Goal: Task Accomplishment & Management: Complete application form

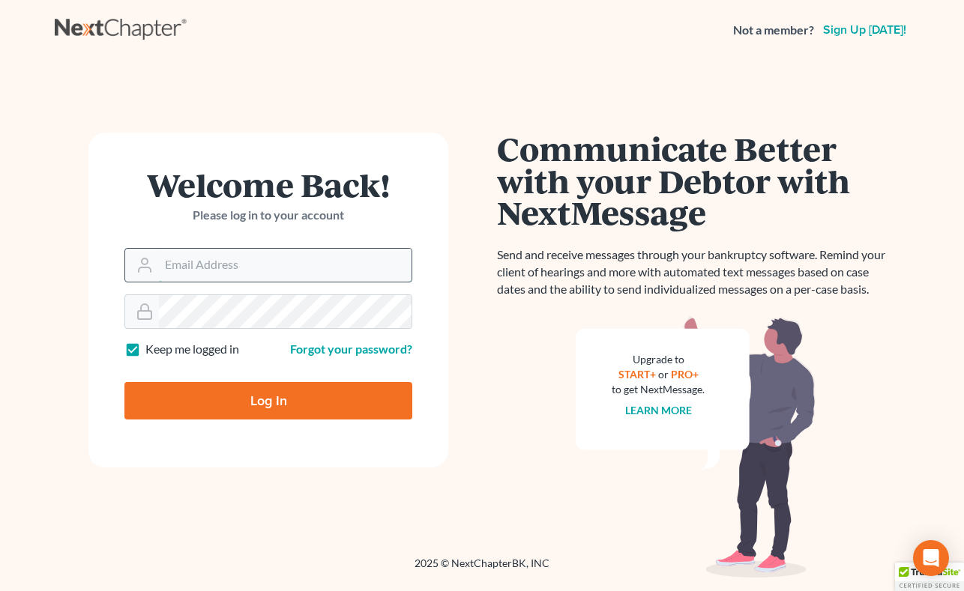
click at [330, 262] on input "Email Address" at bounding box center [285, 265] width 253 height 33
type input "[PERSON_NAME][EMAIL_ADDRESS][DOMAIN_NAME]"
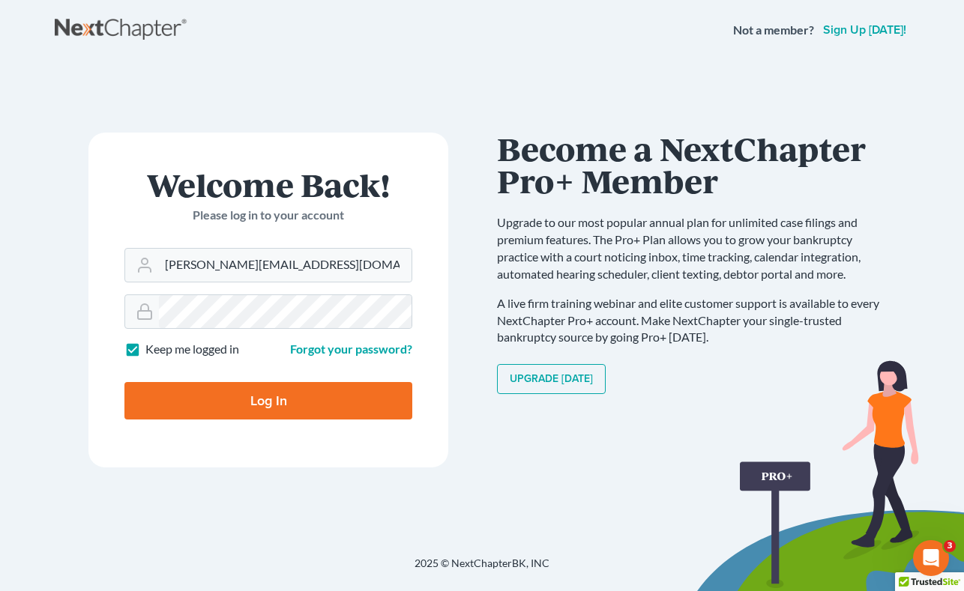
click at [268, 405] on input "Log In" at bounding box center [268, 400] width 288 height 37
type input "Thinking..."
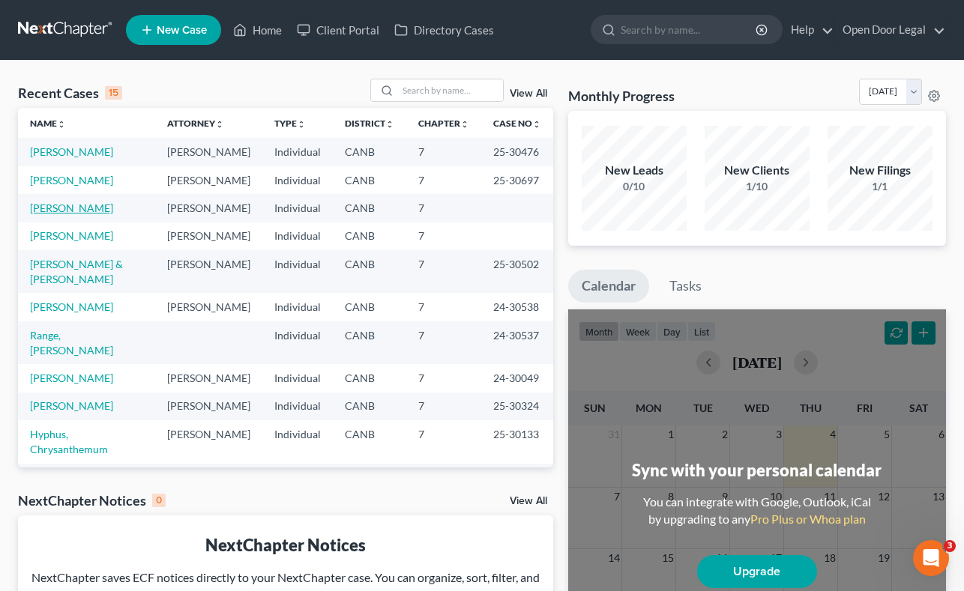
click at [76, 214] on link "Kamkar, Babak" at bounding box center [71, 208] width 83 height 13
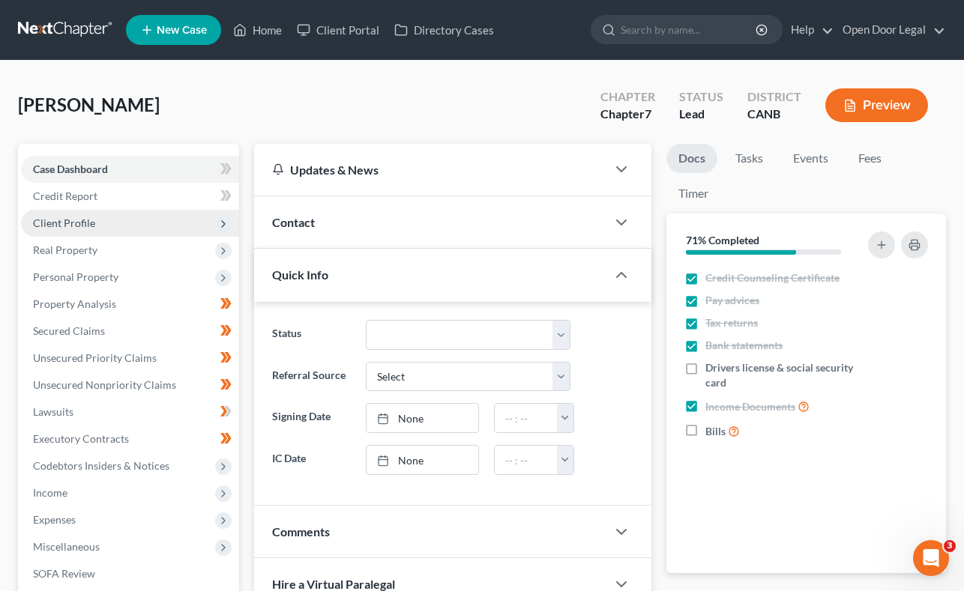
click at [78, 214] on span "Client Profile" at bounding box center [130, 223] width 218 height 27
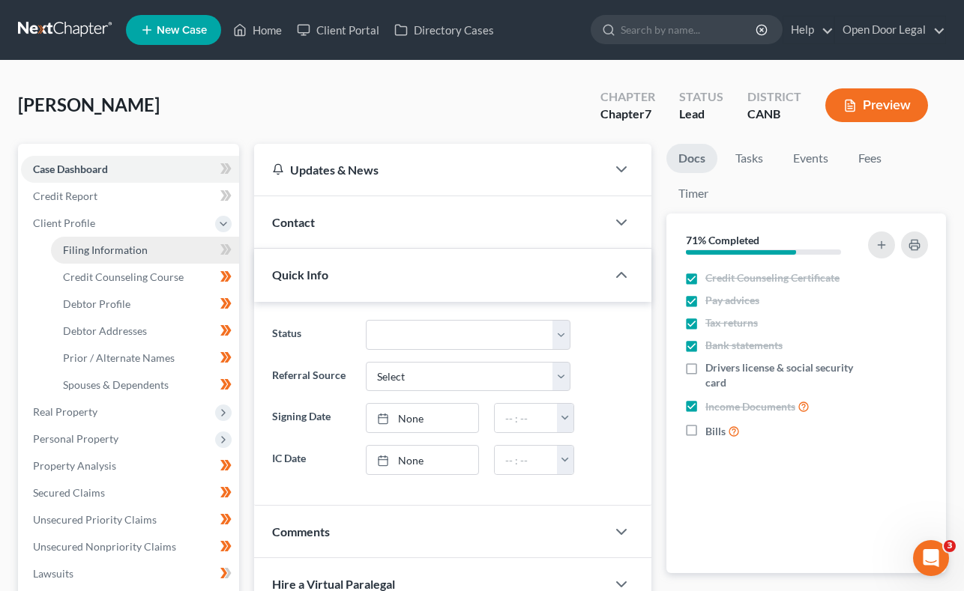
click at [87, 247] on span "Filing Information" at bounding box center [105, 250] width 85 height 13
select select "1"
select select "0"
select select "4"
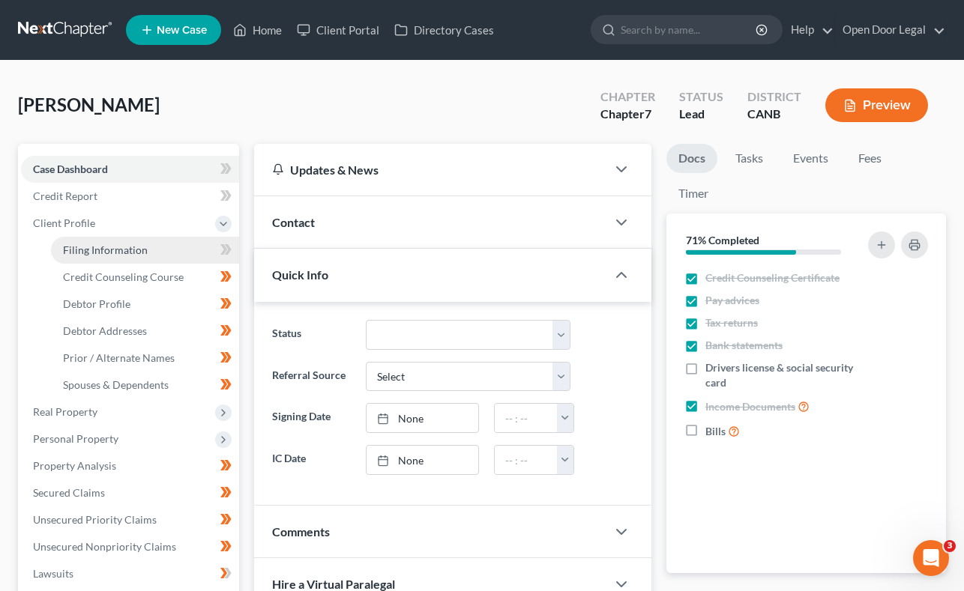
select select "0"
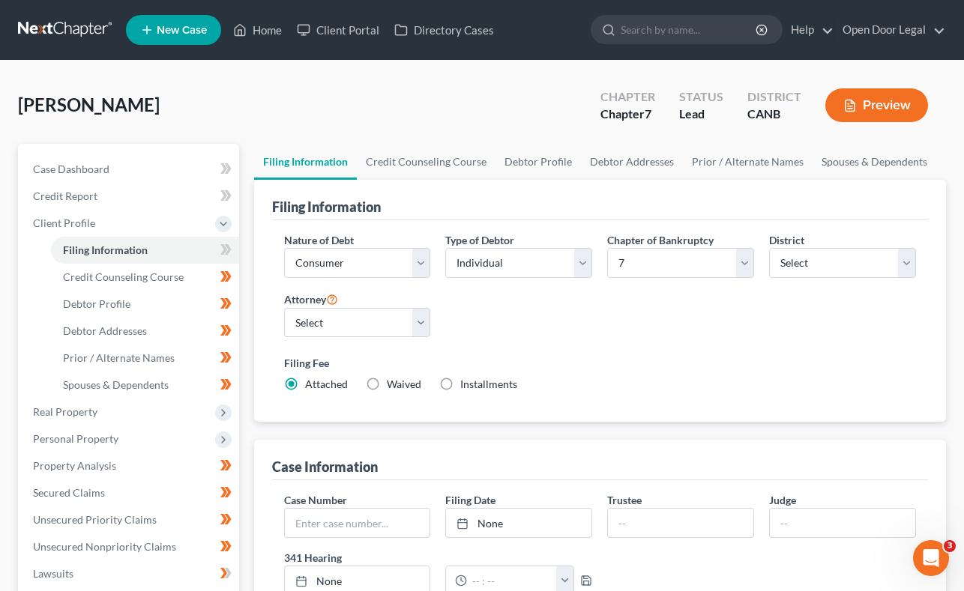
click at [387, 384] on label "Waived Waived" at bounding box center [404, 384] width 34 height 15
click at [393, 384] on input "Waived Waived" at bounding box center [398, 382] width 10 height 10
radio input "true"
radio input "false"
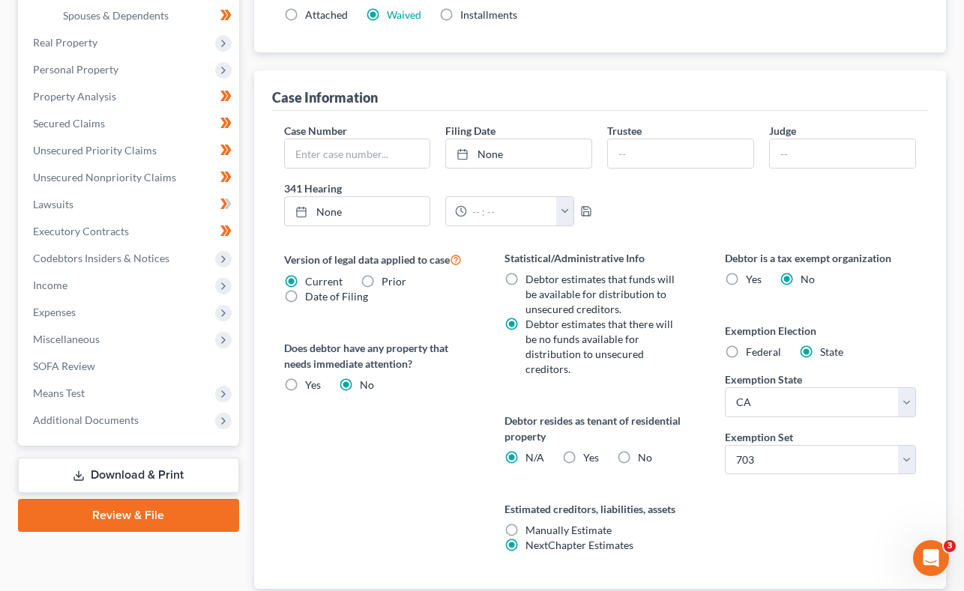
scroll to position [371, 0]
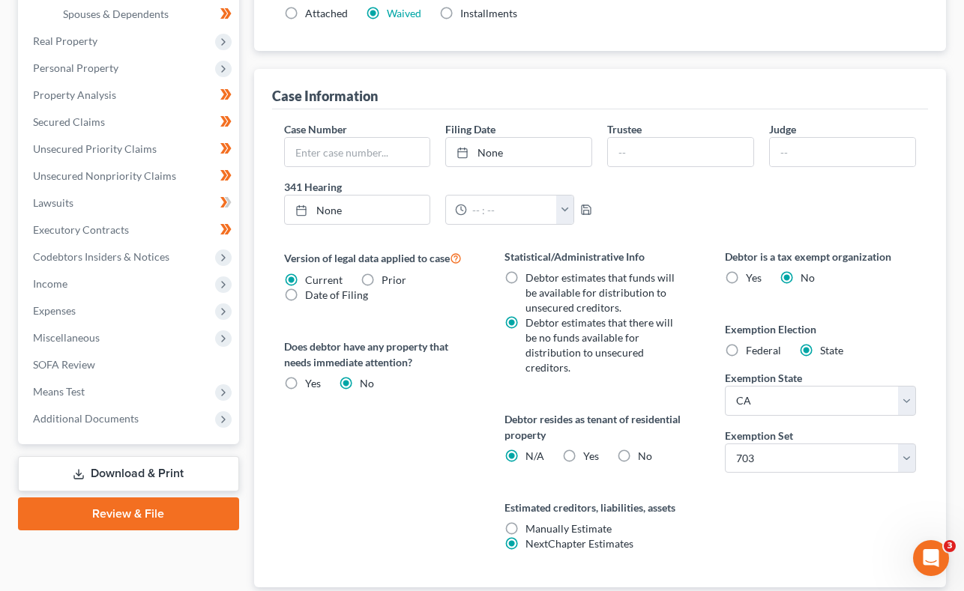
click at [638, 453] on label "No" at bounding box center [645, 456] width 14 height 15
click at [644, 453] on input "No" at bounding box center [649, 454] width 10 height 10
radio input "true"
radio input "false"
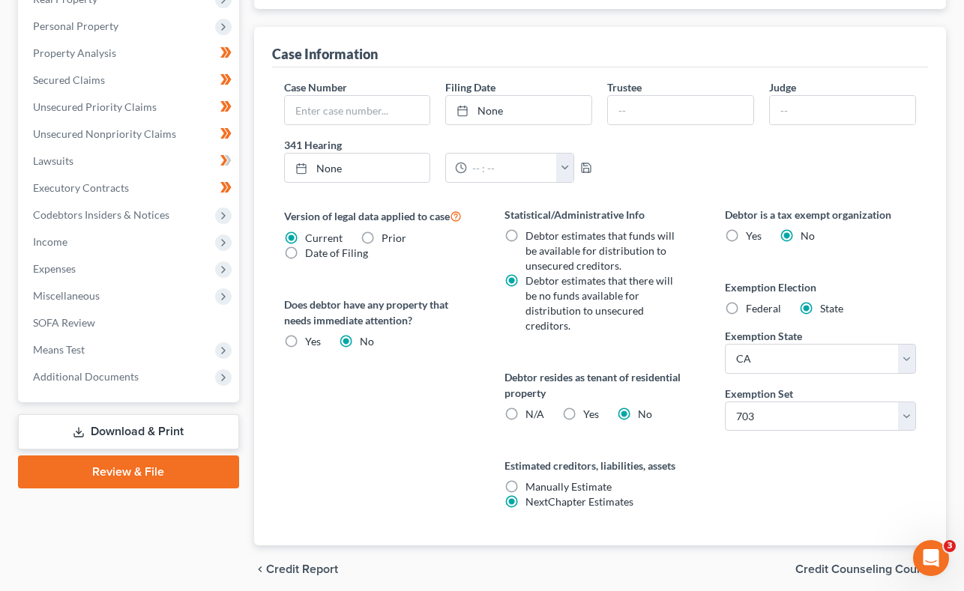
scroll to position [471, 0]
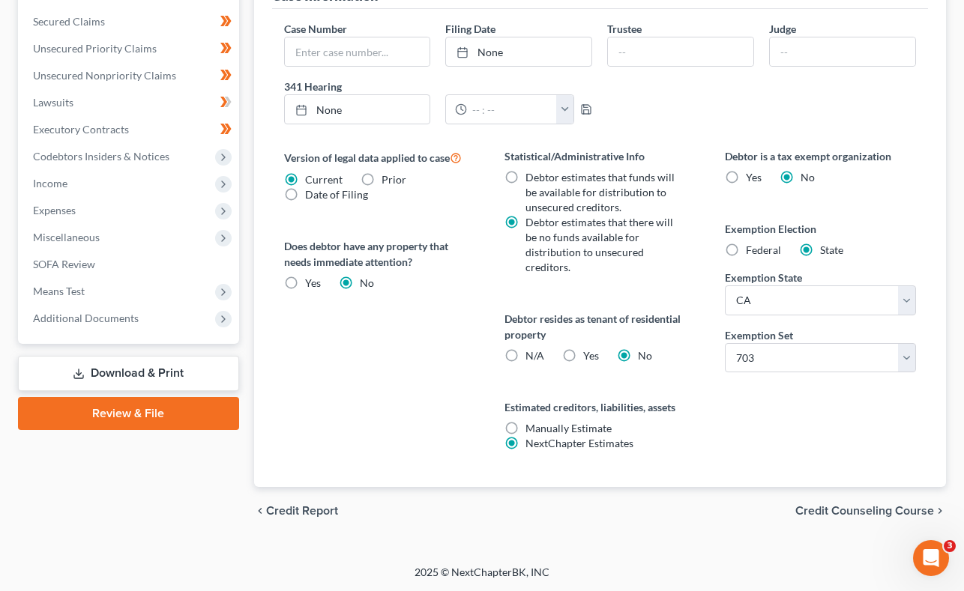
click at [888, 510] on span "Credit Counseling Course" at bounding box center [864, 511] width 139 height 12
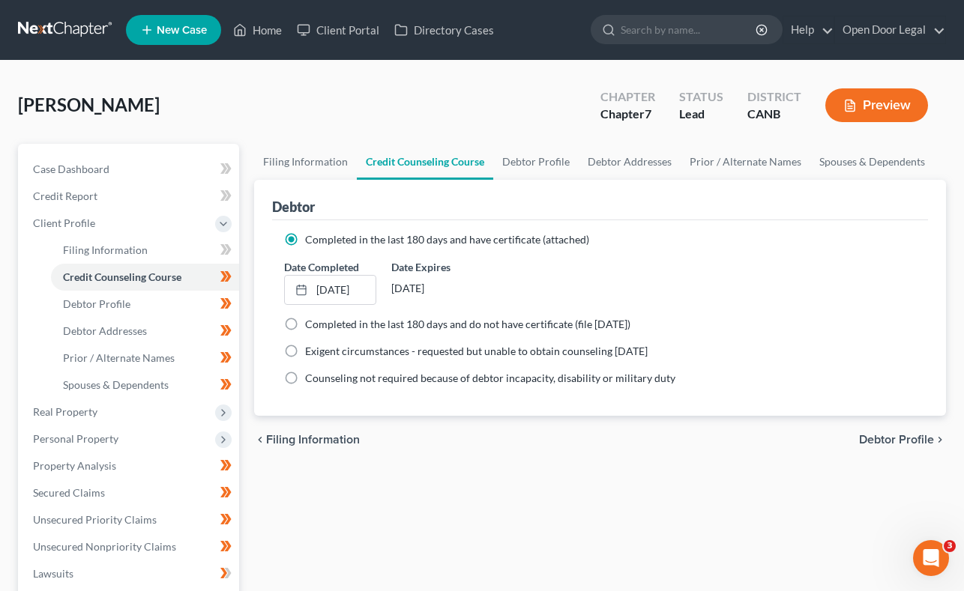
click at [901, 437] on span "Debtor Profile" at bounding box center [896, 440] width 75 height 12
select select "0"
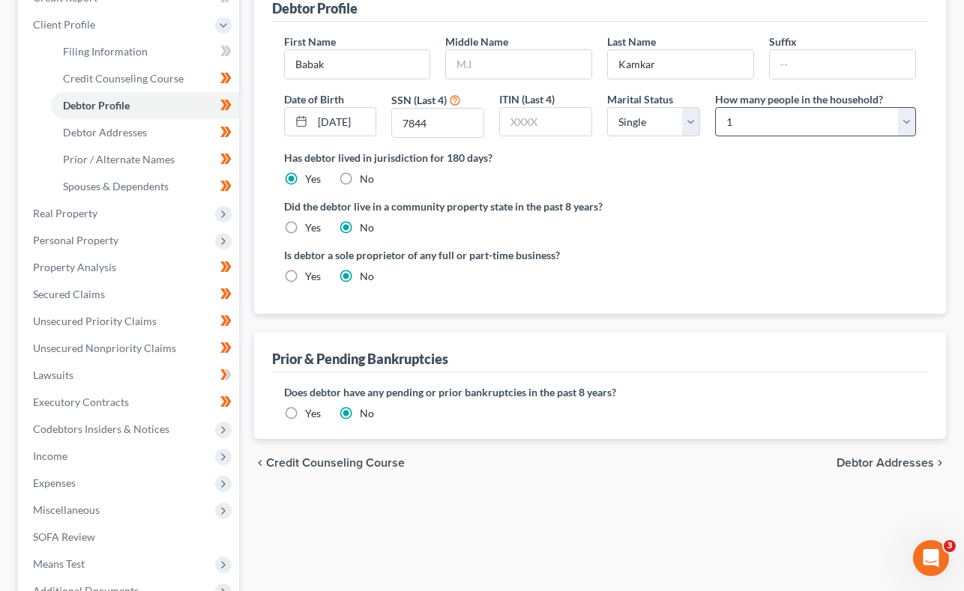
scroll to position [225, 0]
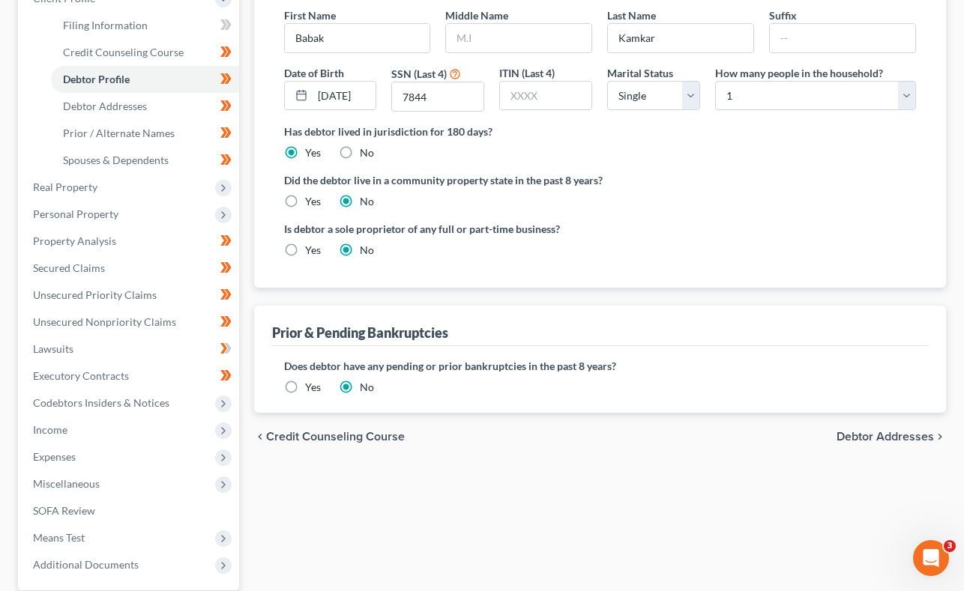
click at [877, 432] on span "Debtor Addresses" at bounding box center [884, 437] width 97 height 12
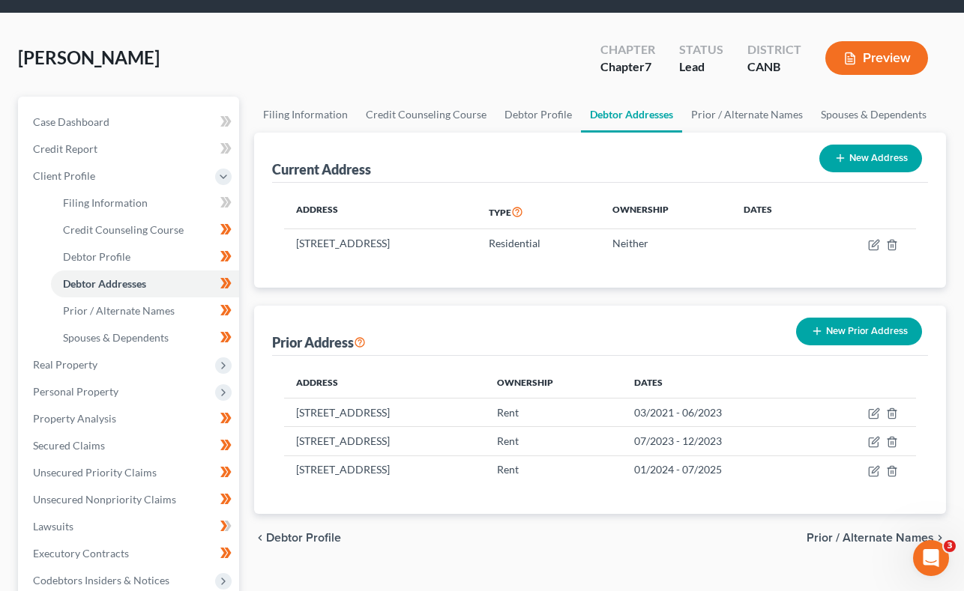
scroll to position [49, 0]
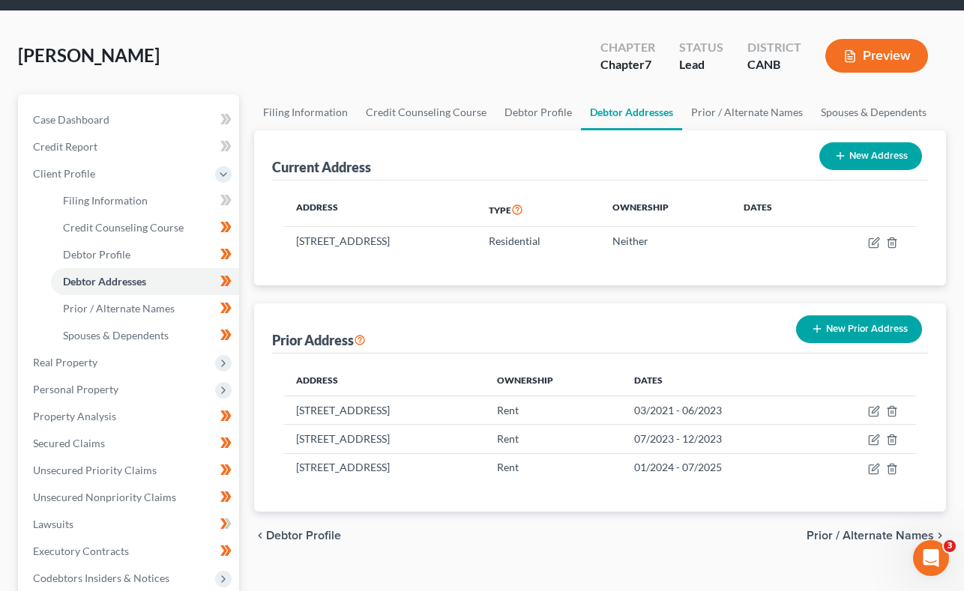
click at [854, 537] on span "Prior / Alternate Names" at bounding box center [869, 536] width 127 height 12
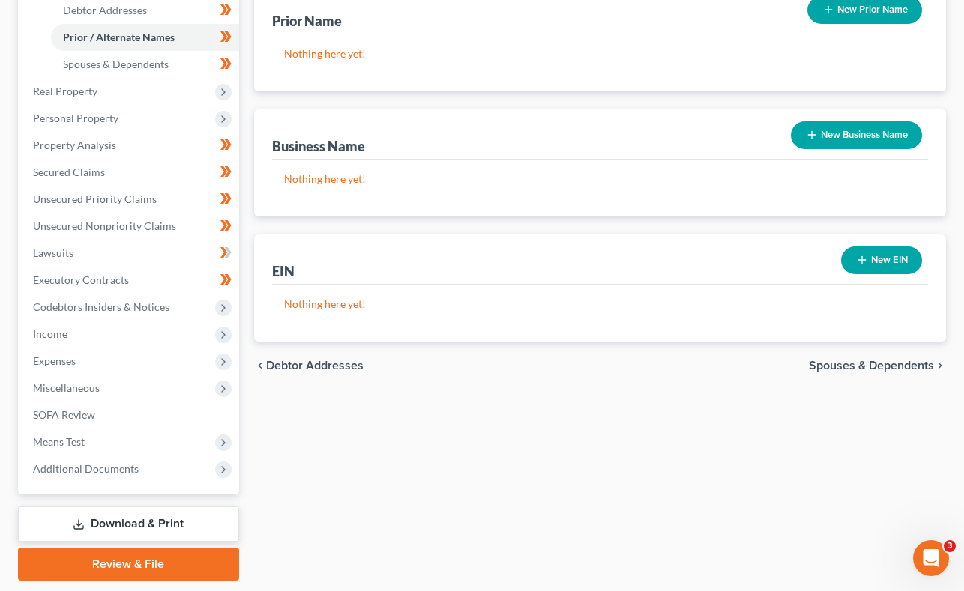
scroll to position [323, 0]
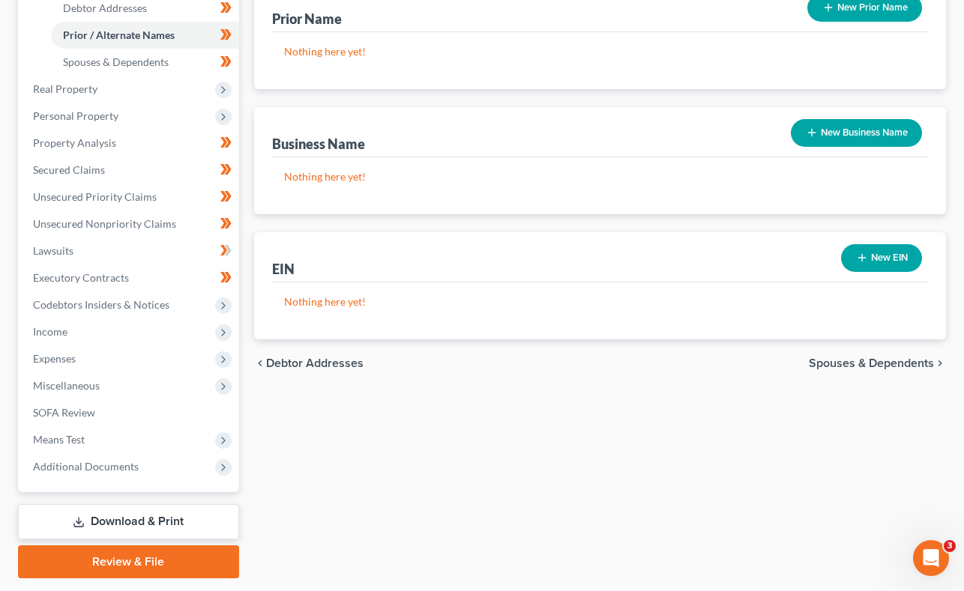
click at [895, 363] on span "Spouses & Dependents" at bounding box center [871, 363] width 125 height 12
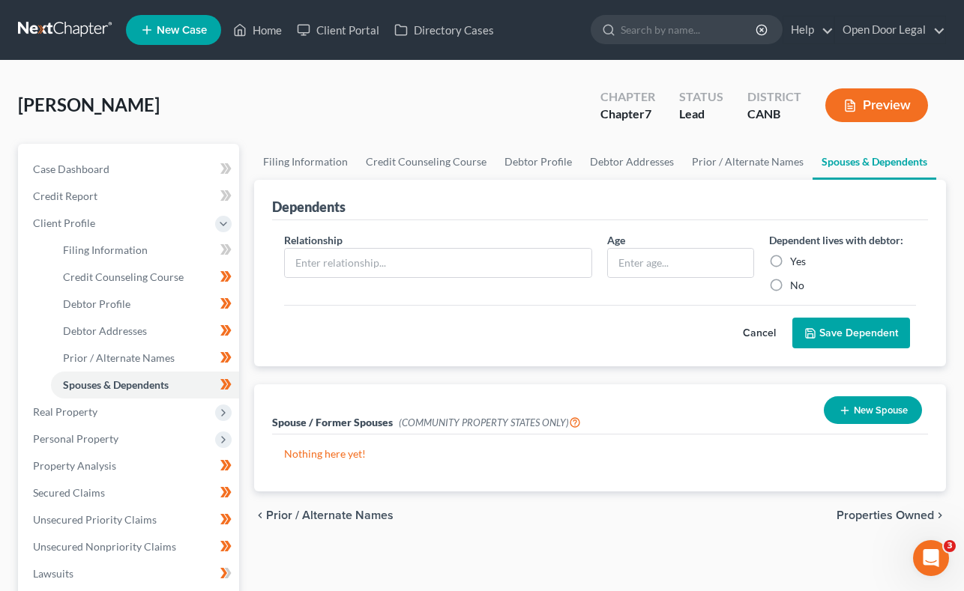
click at [878, 516] on span "Properties Owned" at bounding box center [884, 516] width 97 height 12
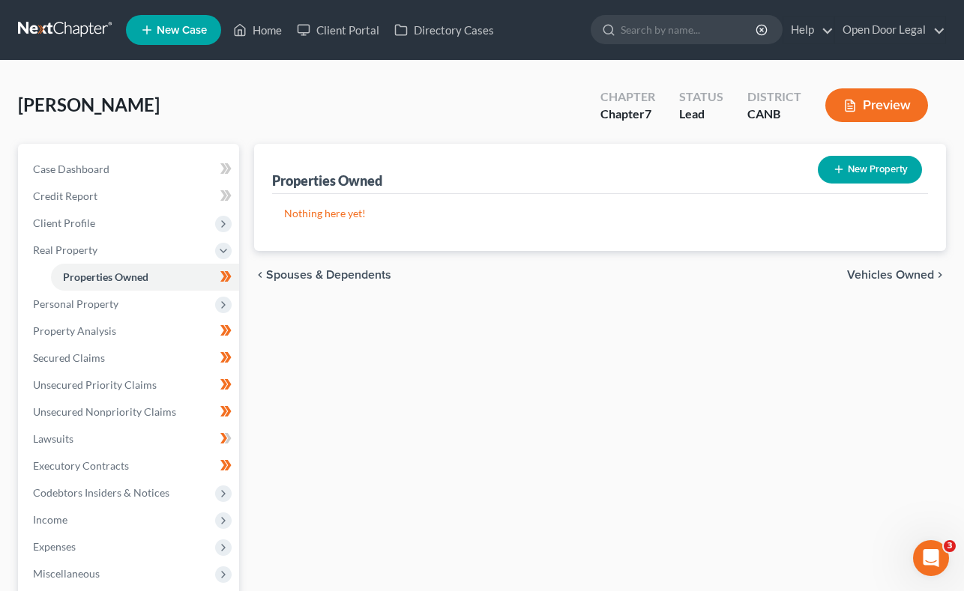
click at [883, 276] on span "Vehicles Owned" at bounding box center [890, 275] width 87 height 12
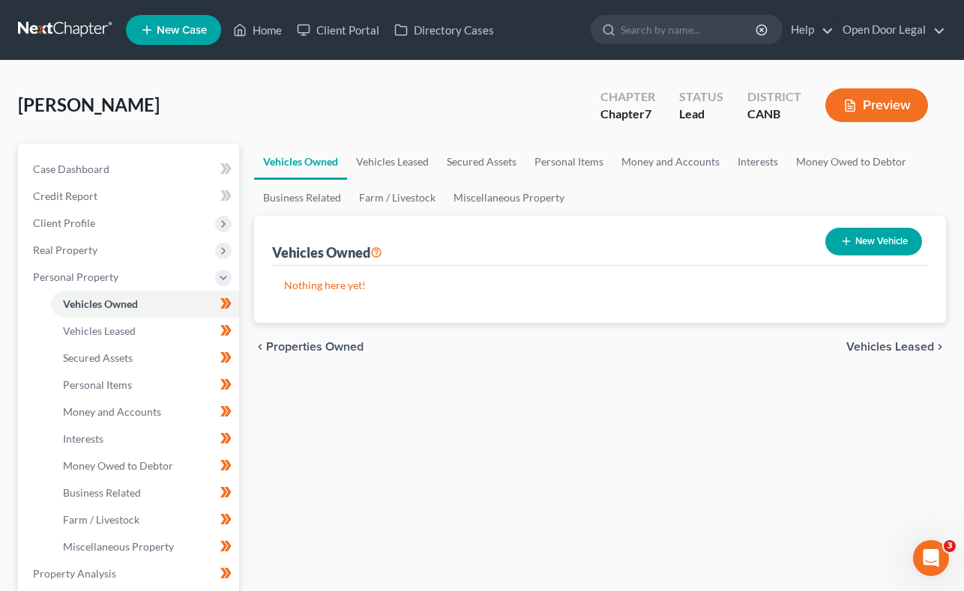
click at [874, 345] on span "Vehicles Leased" at bounding box center [890, 347] width 88 height 12
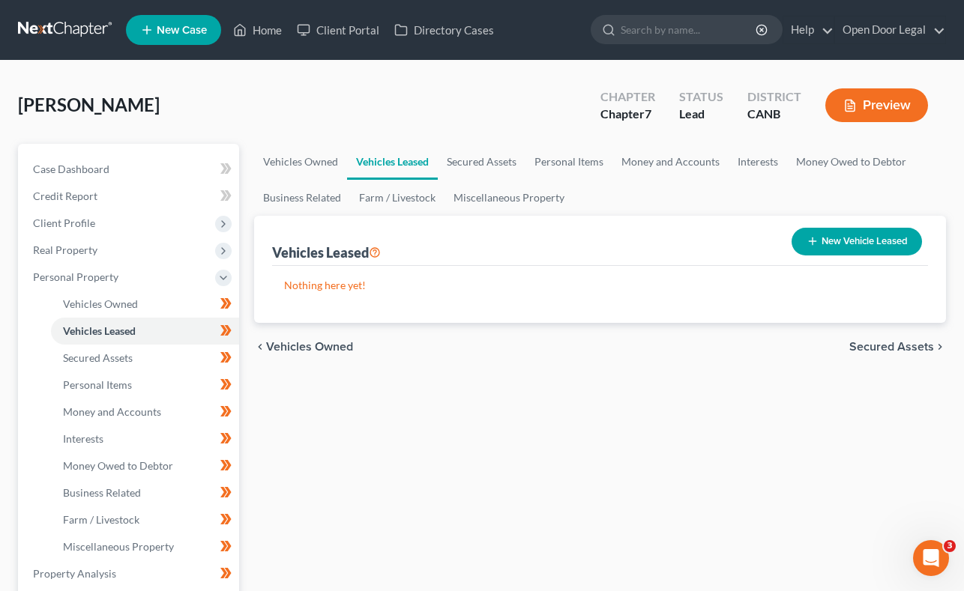
click at [874, 341] on span "Secured Assets" at bounding box center [891, 347] width 85 height 12
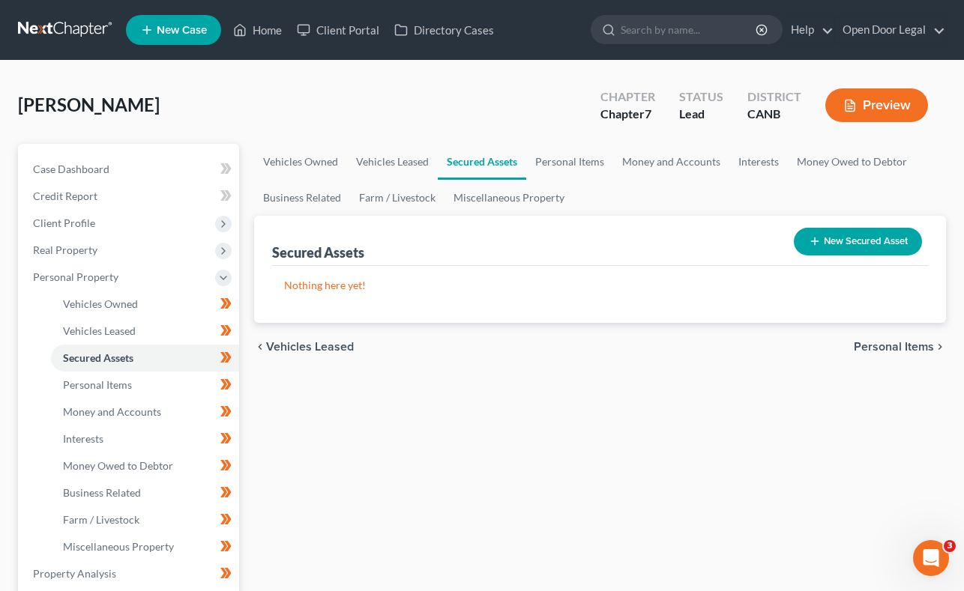
click at [874, 342] on span "Personal Items" at bounding box center [894, 347] width 80 height 12
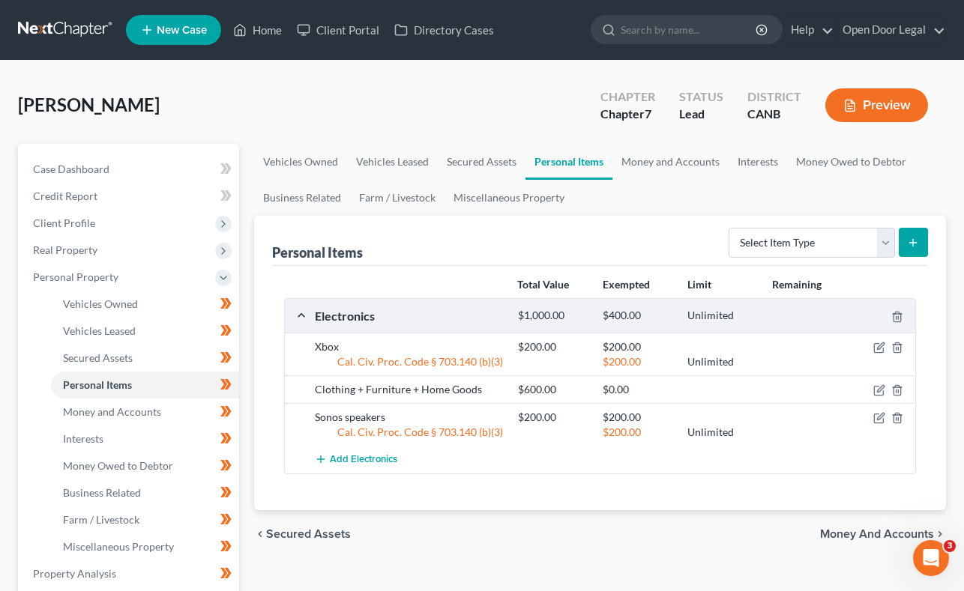
click at [878, 533] on span "Money and Accounts" at bounding box center [877, 534] width 114 height 12
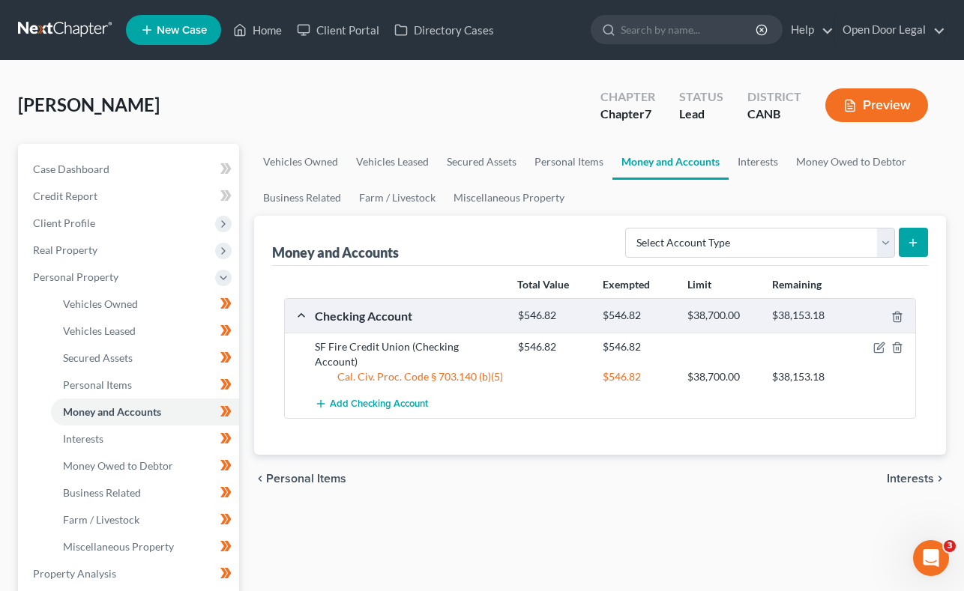
click at [908, 473] on span "Interests" at bounding box center [909, 479] width 47 height 12
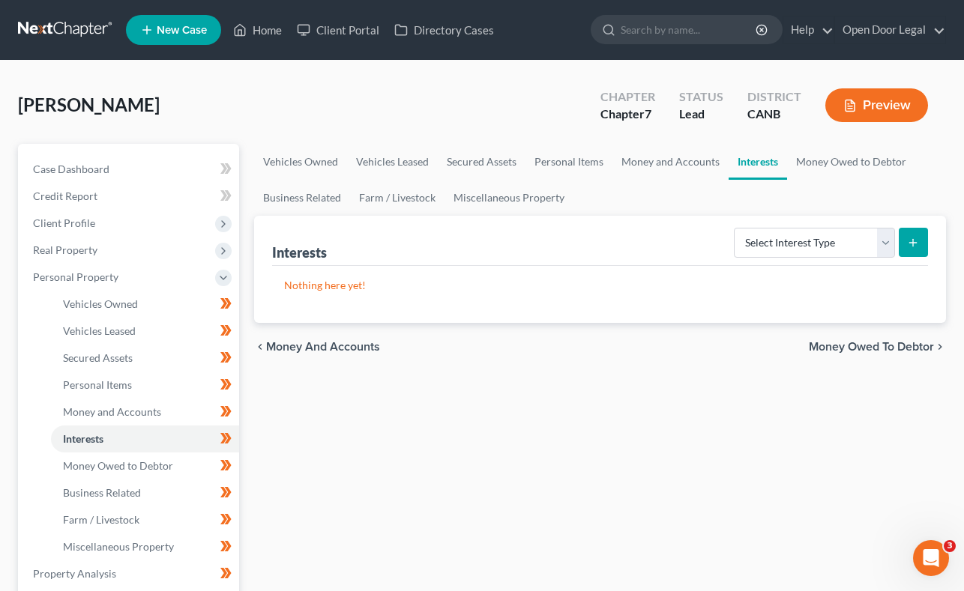
click at [897, 343] on span "Money Owed to Debtor" at bounding box center [871, 347] width 125 height 12
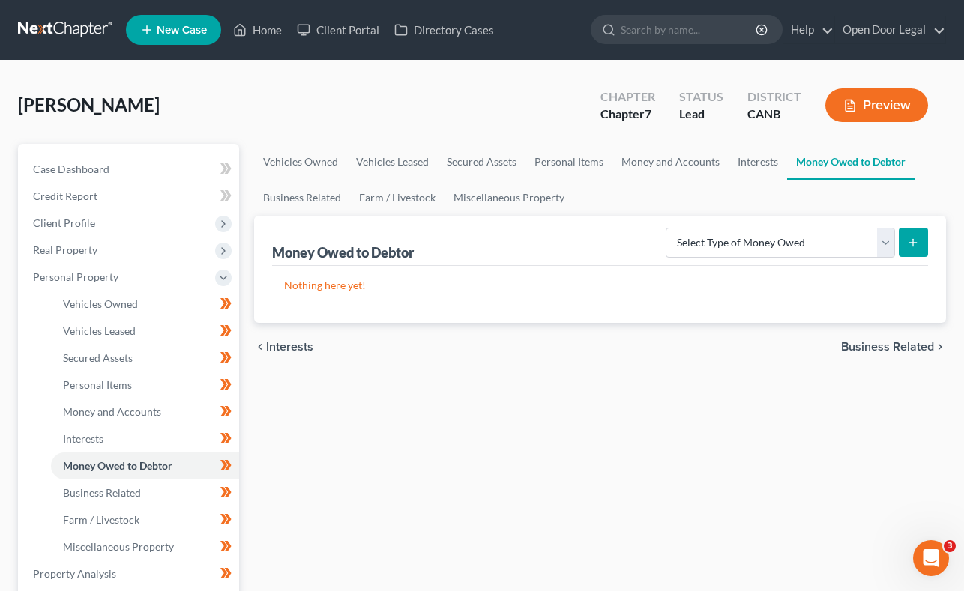
click at [897, 344] on span "Business Related" at bounding box center [887, 347] width 93 height 12
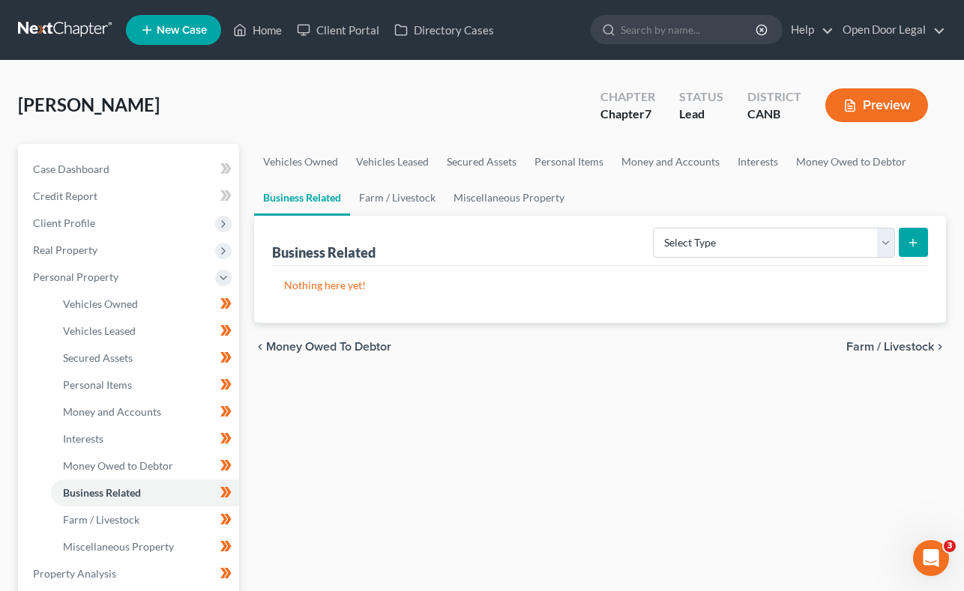
click at [898, 345] on span "Farm / Livestock" at bounding box center [890, 347] width 88 height 12
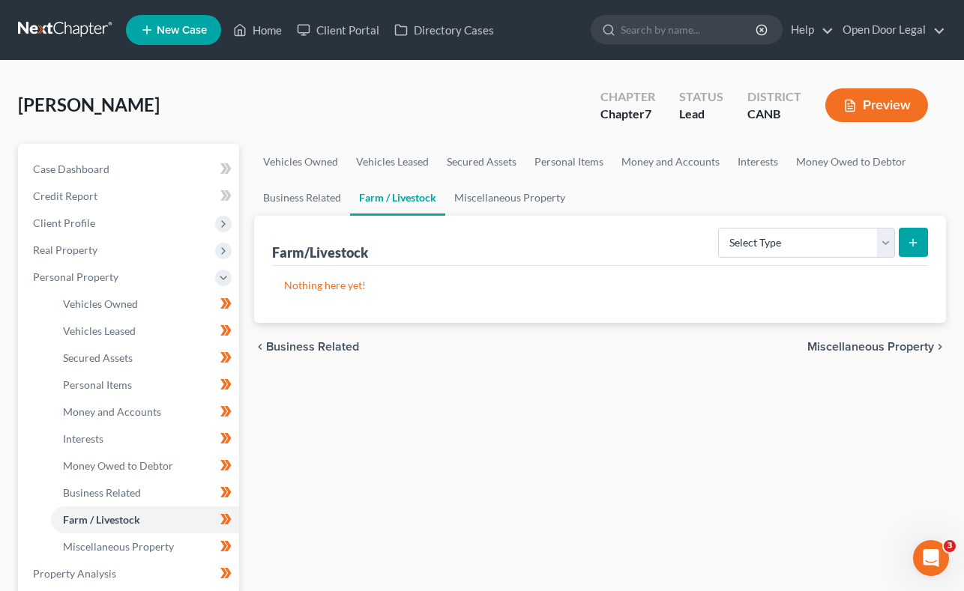
click at [898, 345] on span "Miscellaneous Property" at bounding box center [870, 347] width 127 height 12
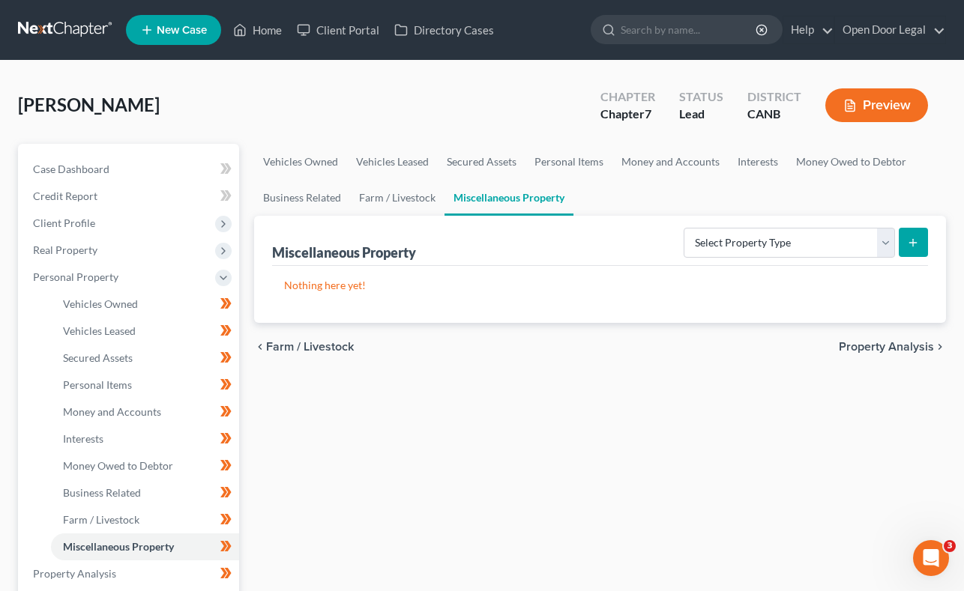
click at [897, 345] on span "Property Analysis" at bounding box center [886, 347] width 95 height 12
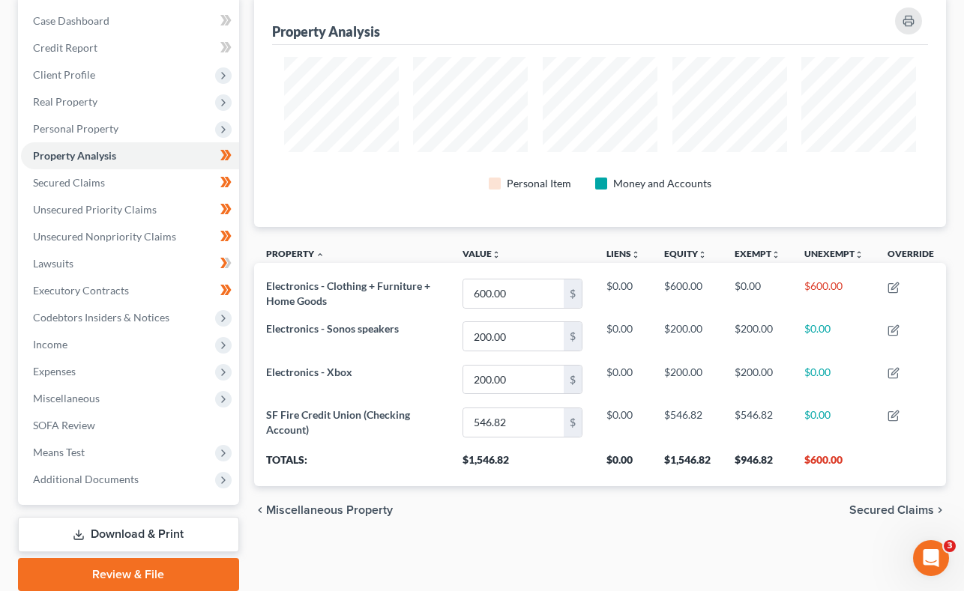
scroll to position [204, 0]
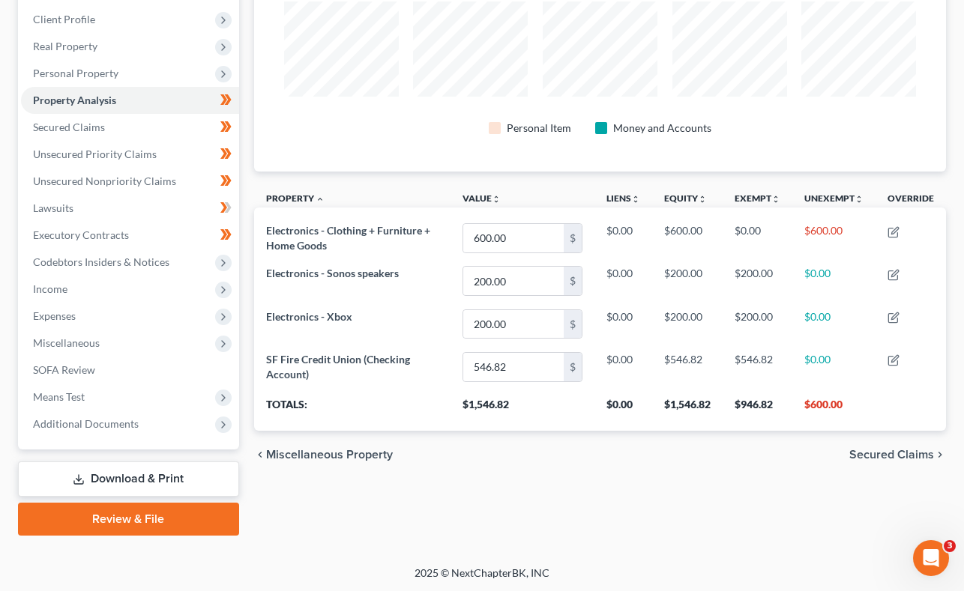
click at [905, 452] on span "Secured Claims" at bounding box center [891, 455] width 85 height 12
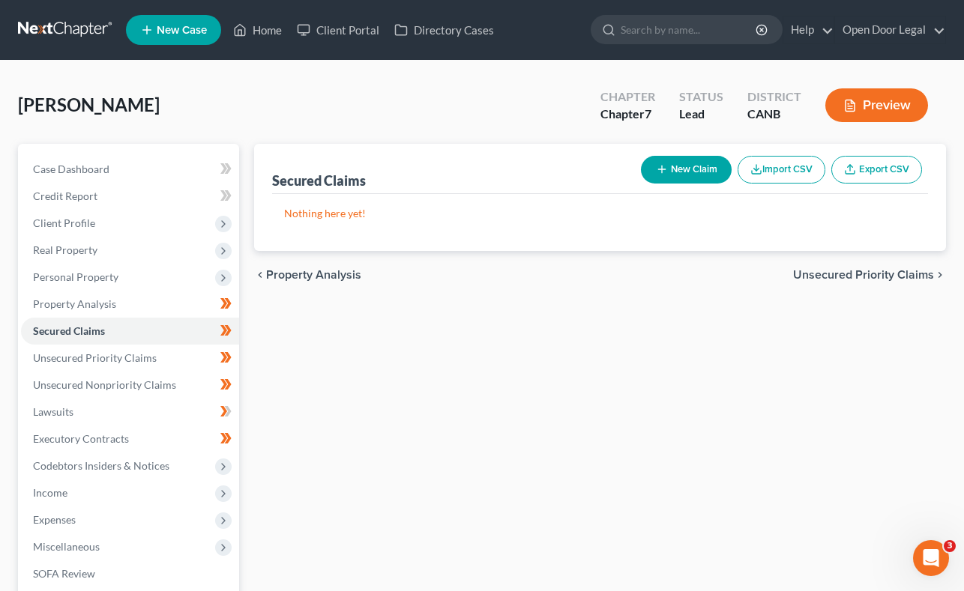
click at [829, 272] on span "Unsecured Priority Claims" at bounding box center [863, 275] width 141 height 12
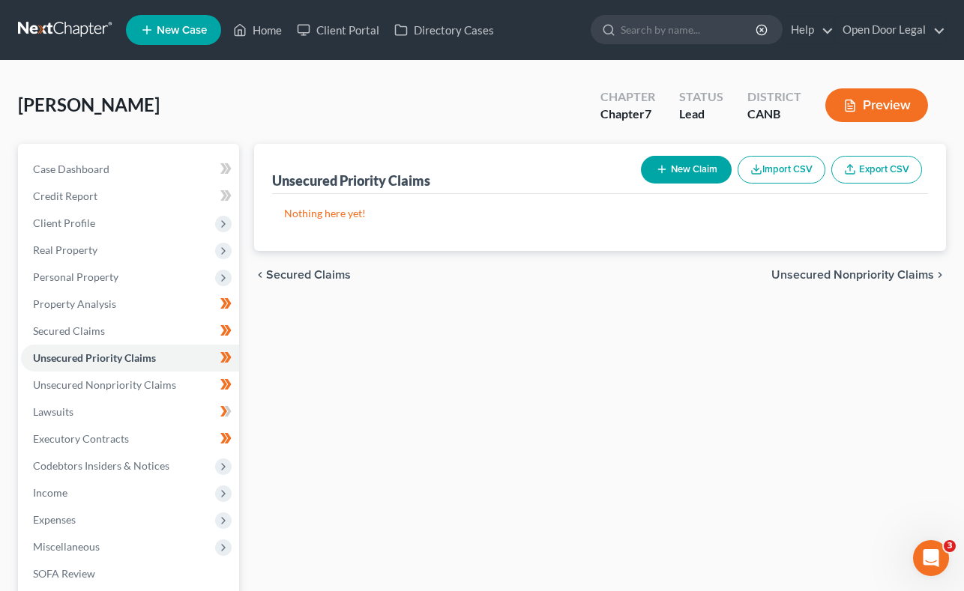
click at [828, 272] on span "Unsecured Nonpriority Claims" at bounding box center [852, 275] width 163 height 12
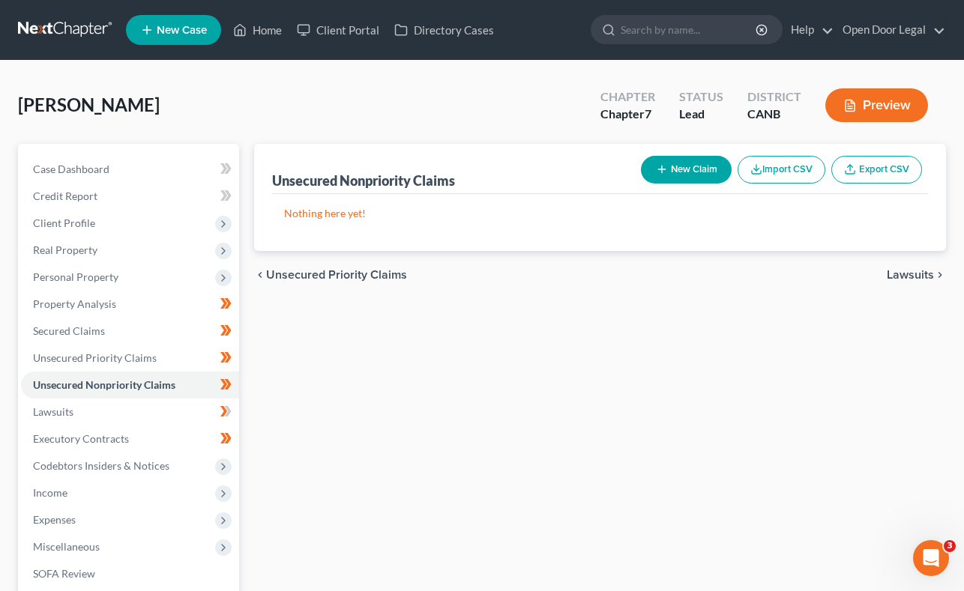
click at [907, 273] on span "Lawsuits" at bounding box center [909, 275] width 47 height 12
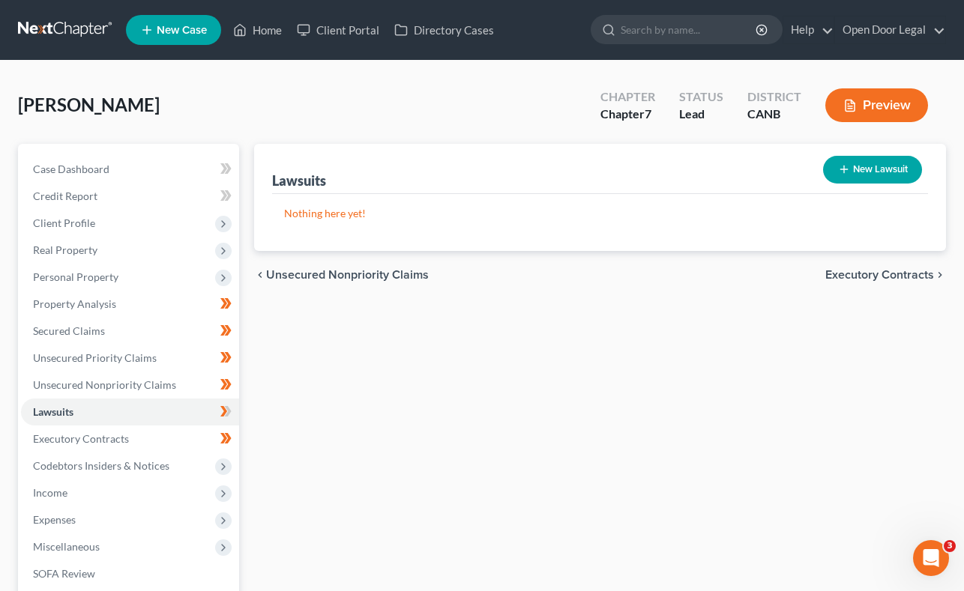
click at [907, 274] on span "Executory Contracts" at bounding box center [879, 275] width 109 height 12
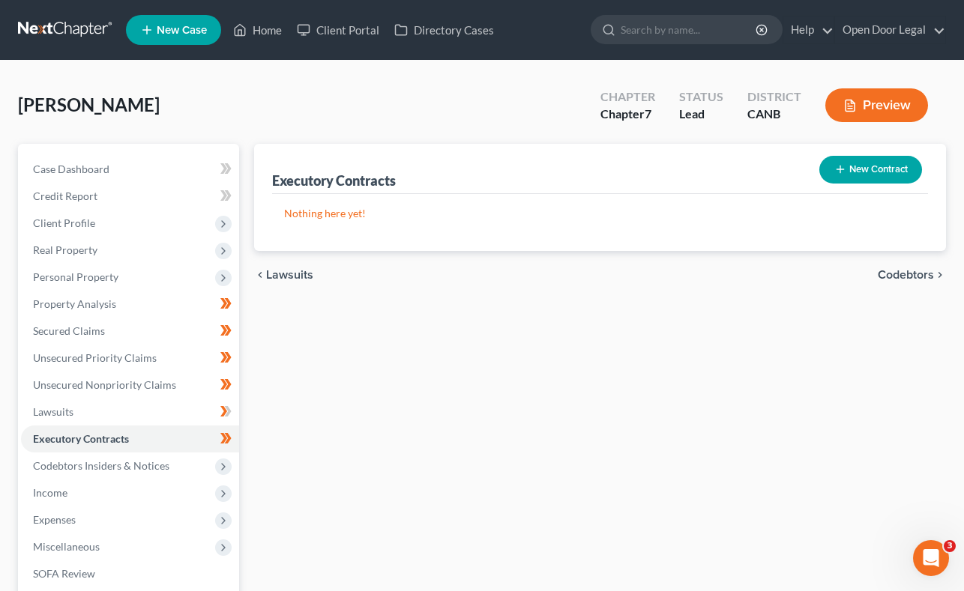
click at [907, 274] on span "Codebtors" at bounding box center [905, 275] width 56 height 12
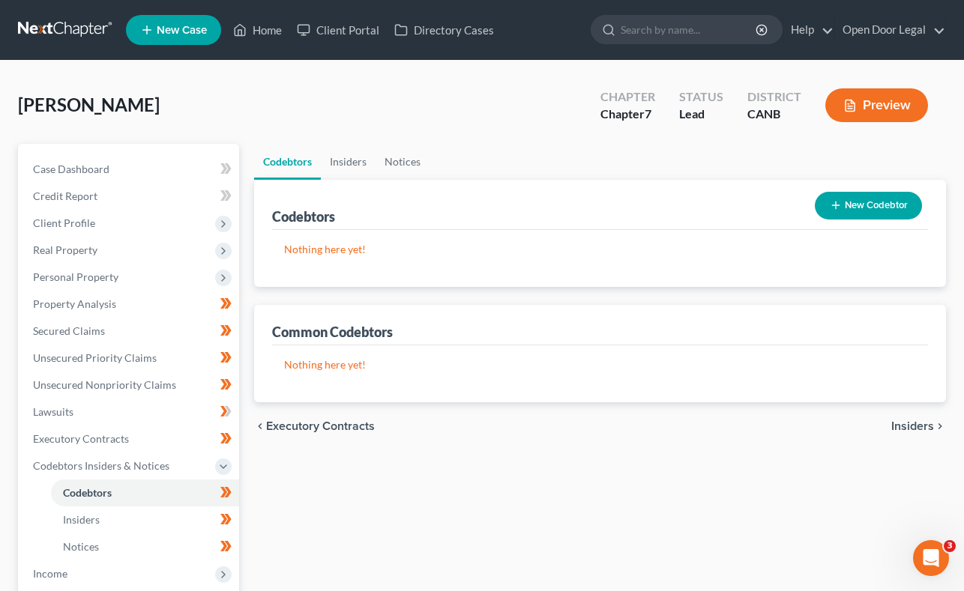
click at [907, 423] on span "Insiders" at bounding box center [912, 426] width 43 height 12
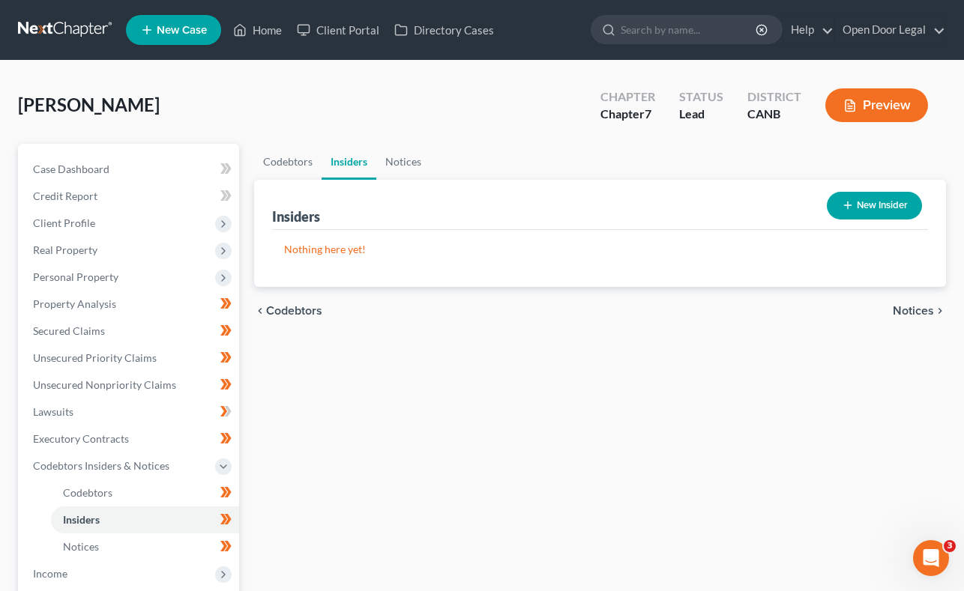
click at [922, 306] on span "Notices" at bounding box center [912, 311] width 41 height 12
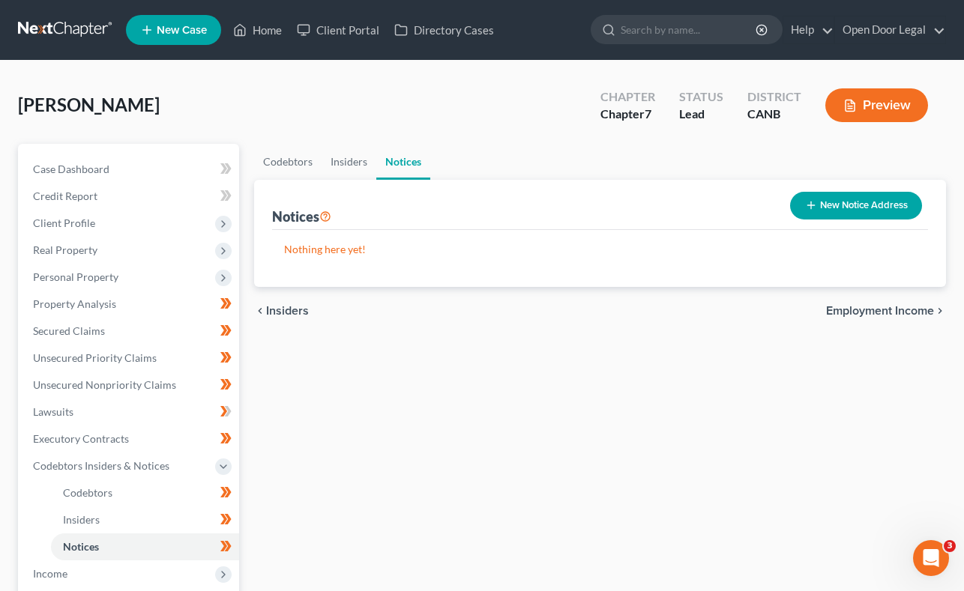
click at [918, 306] on span "Employment Income" at bounding box center [880, 311] width 108 height 12
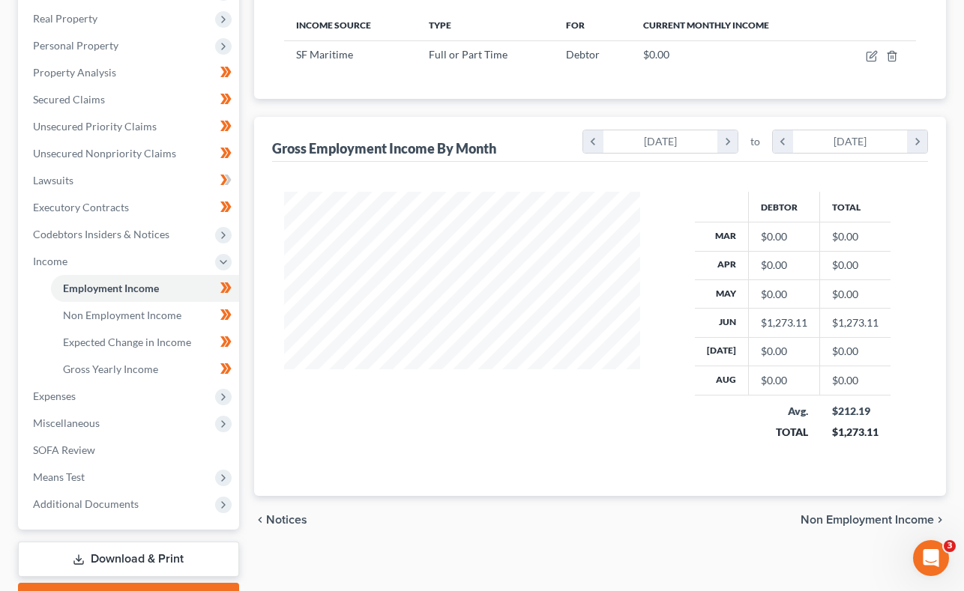
scroll to position [233, 0]
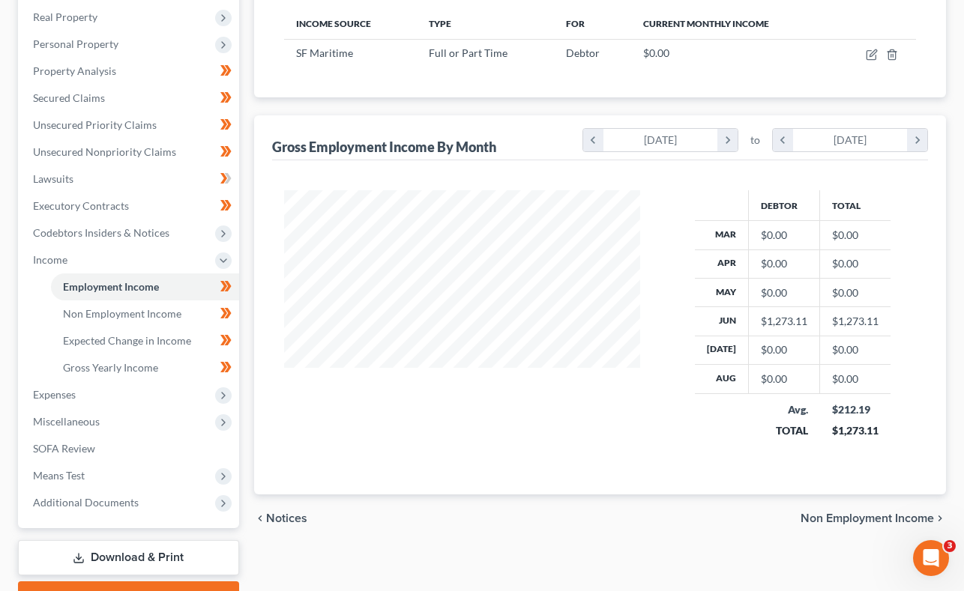
click at [844, 520] on span "Non Employment Income" at bounding box center [866, 519] width 133 height 12
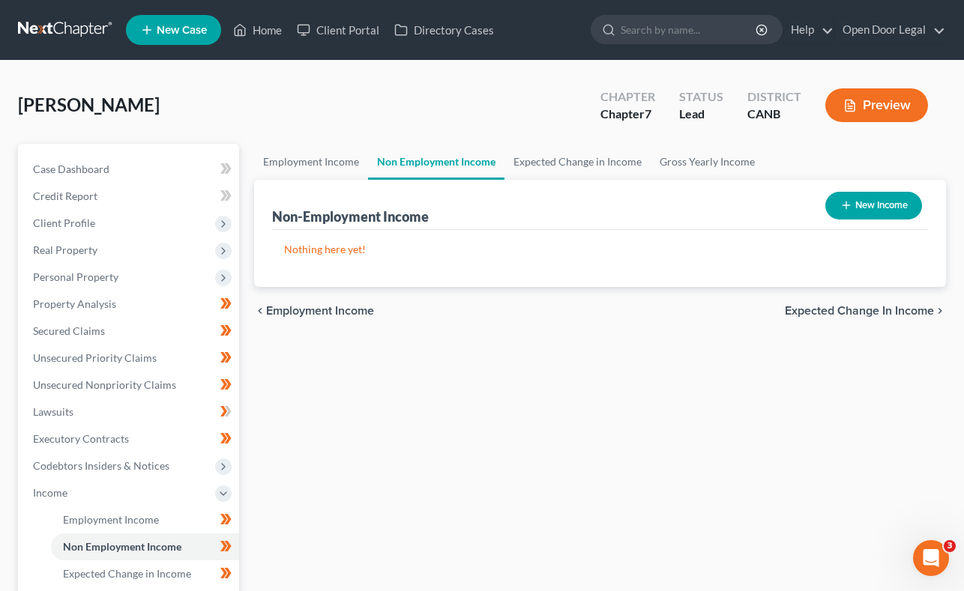
click at [854, 310] on span "Expected Change in Income" at bounding box center [859, 311] width 149 height 12
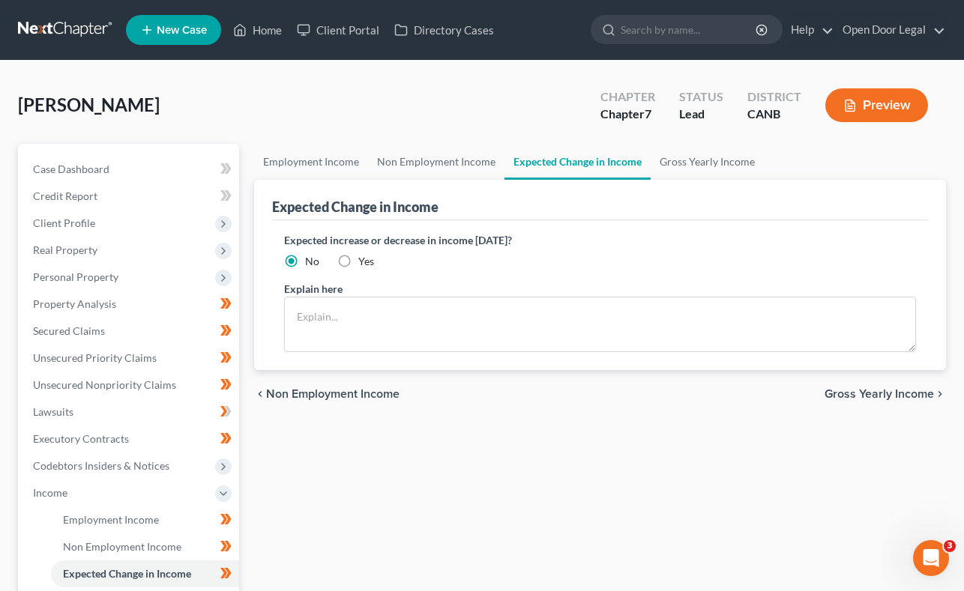
click at [908, 392] on span "Gross Yearly Income" at bounding box center [878, 394] width 109 height 12
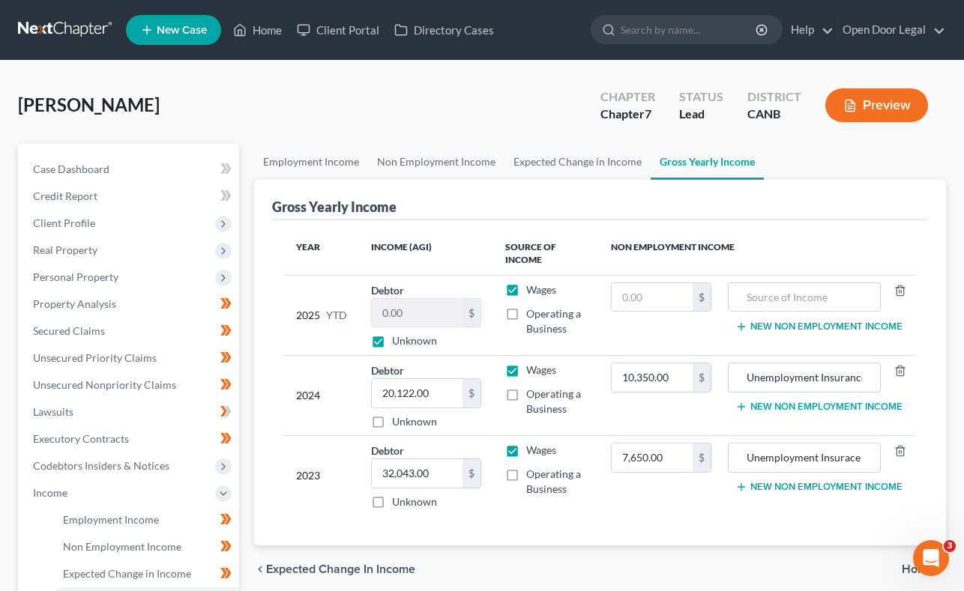
click at [392, 339] on label "Unknown" at bounding box center [414, 340] width 45 height 15
click at [398, 339] on input "Unknown" at bounding box center [403, 338] width 10 height 10
checkbox input "false"
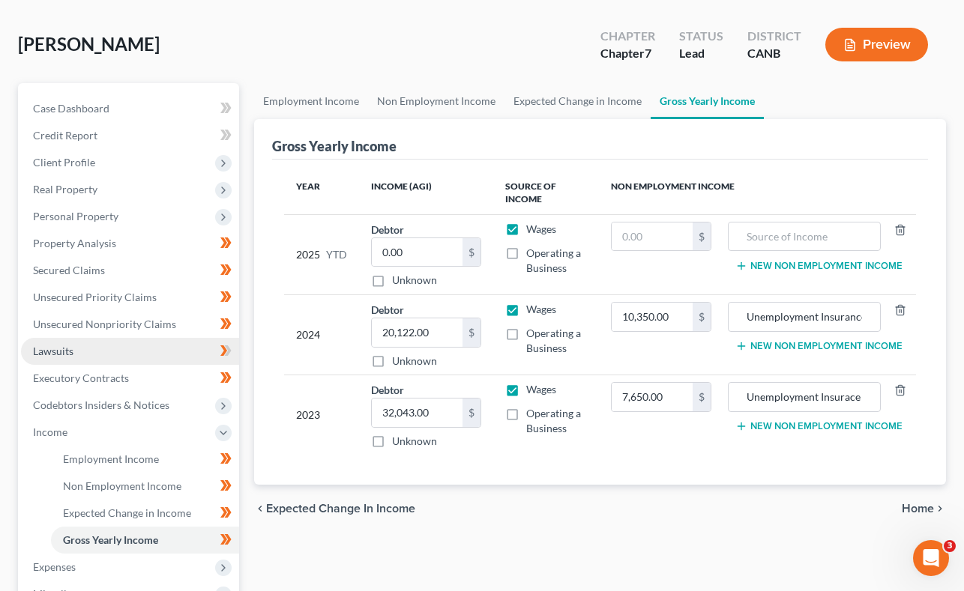
scroll to position [76, 0]
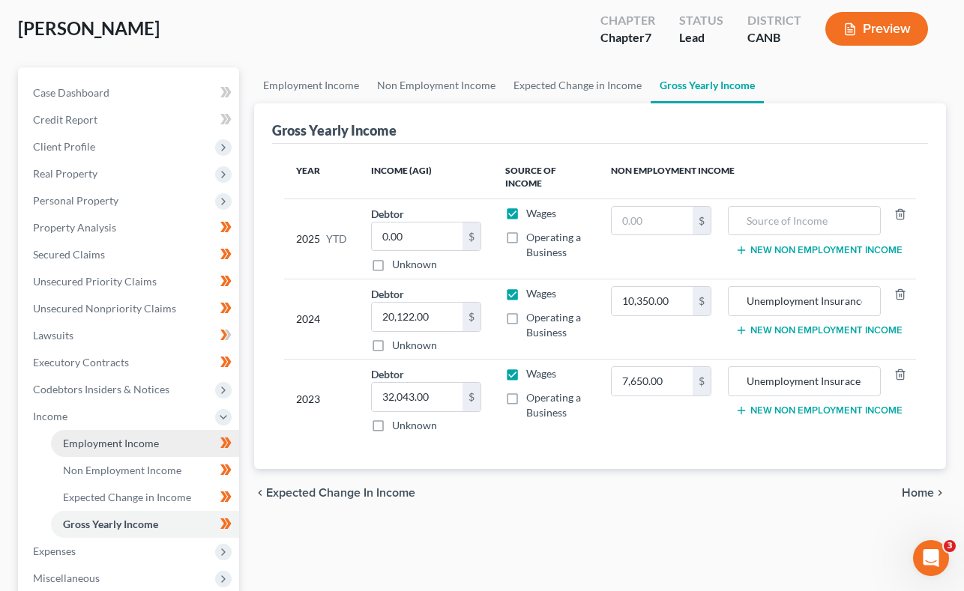
click at [112, 448] on span "Employment Income" at bounding box center [111, 443] width 96 height 13
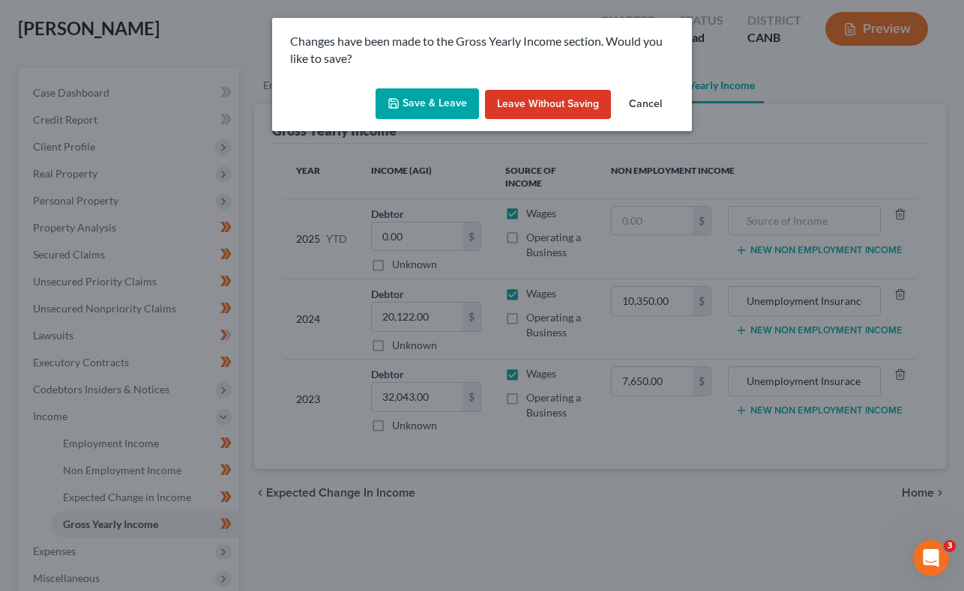
click at [435, 99] on button "Save & Leave" at bounding box center [426, 103] width 103 height 31
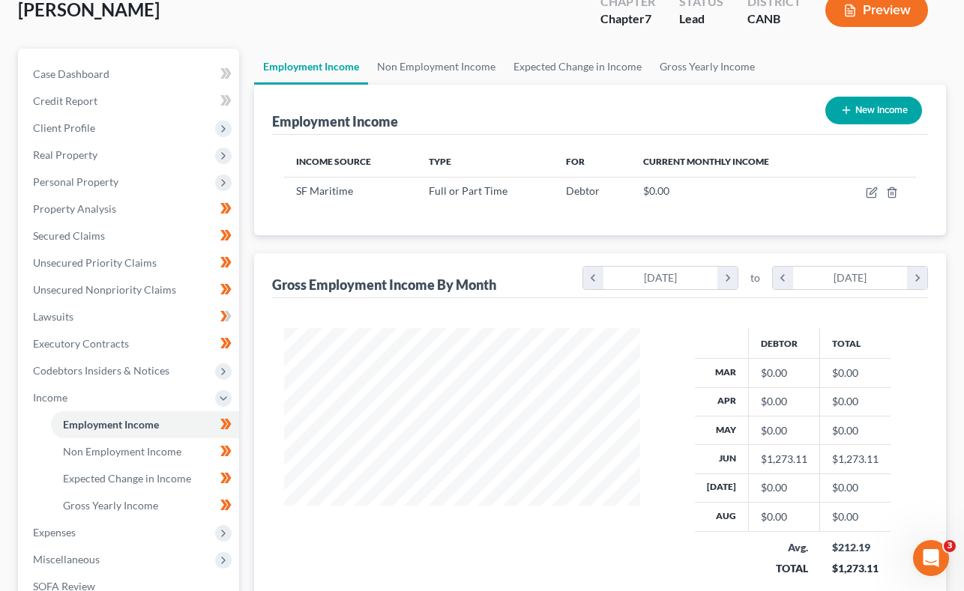
scroll to position [144, 0]
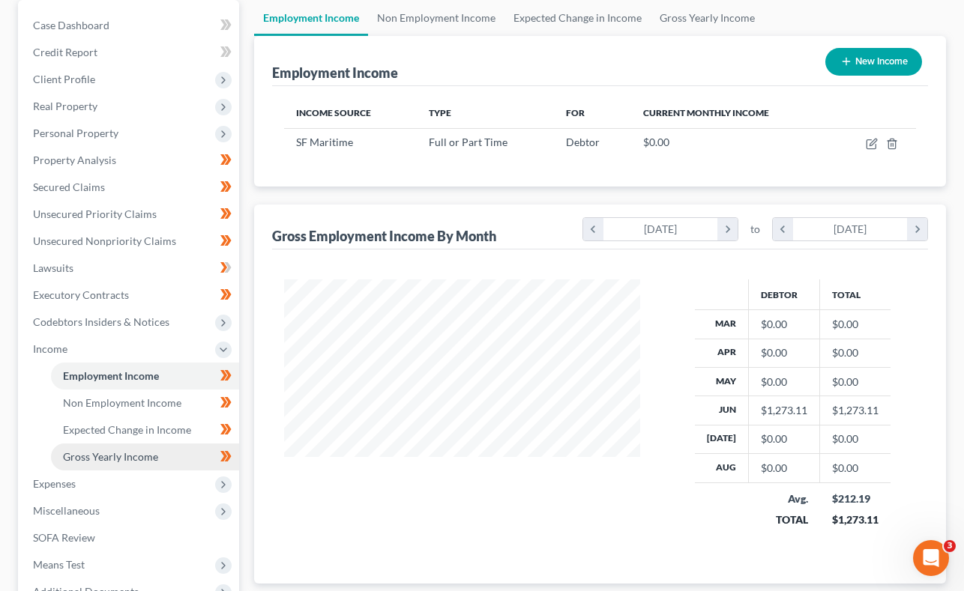
click at [112, 459] on span "Gross Yearly Income" at bounding box center [110, 456] width 95 height 13
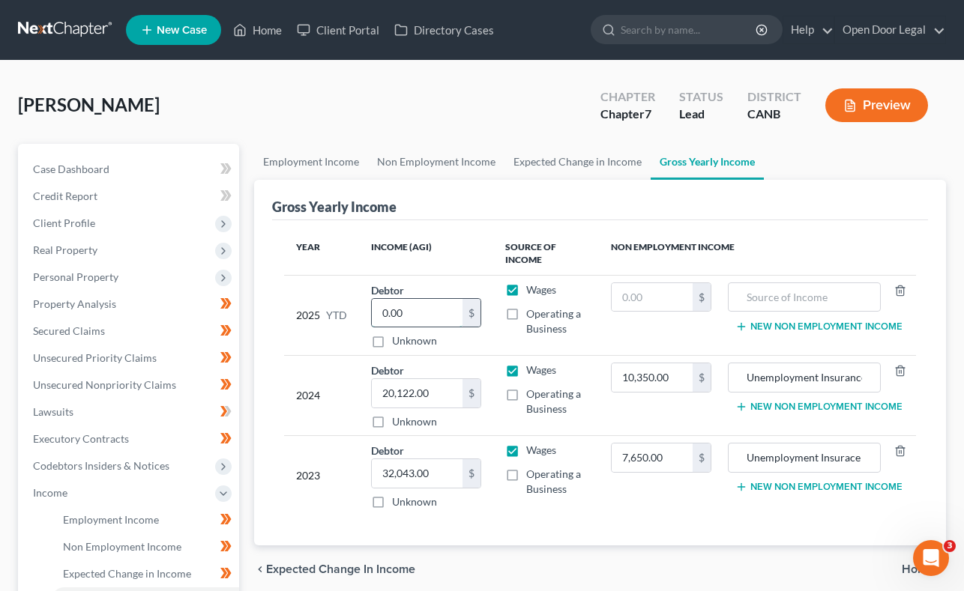
click at [417, 309] on input "0.00" at bounding box center [417, 313] width 91 height 28
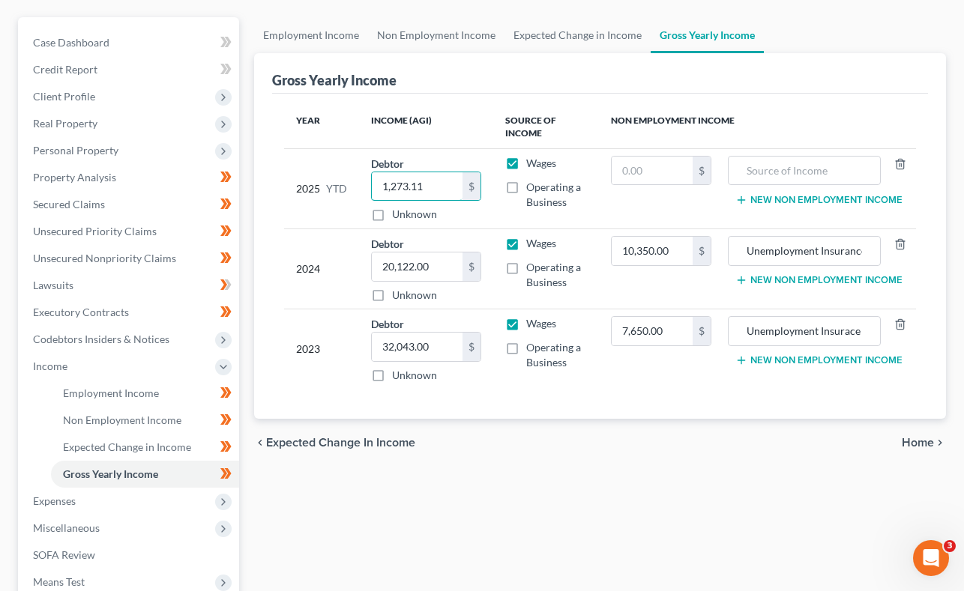
scroll to position [149, 0]
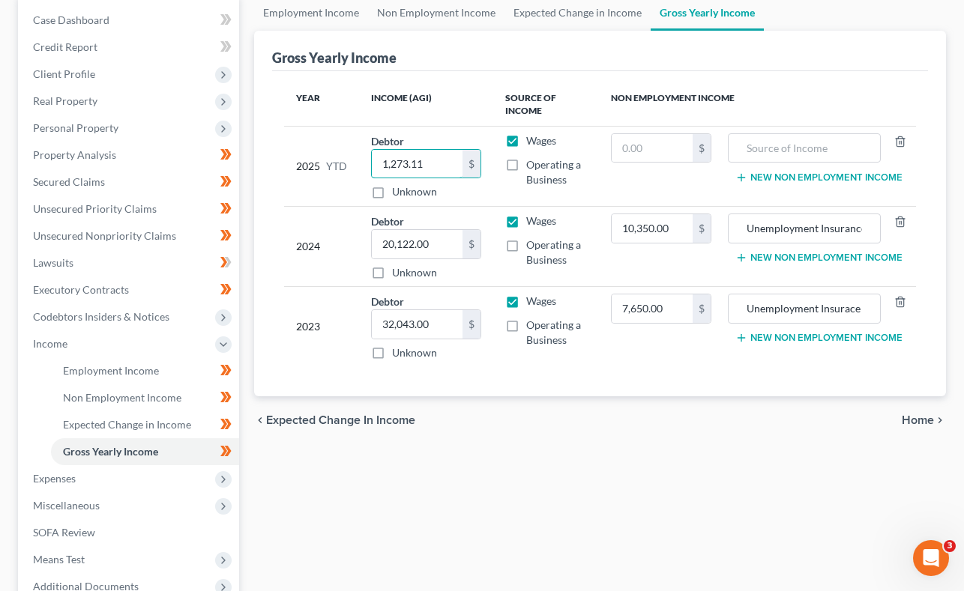
type input "1,273.11"
click at [919, 423] on span "Home" at bounding box center [917, 420] width 32 height 12
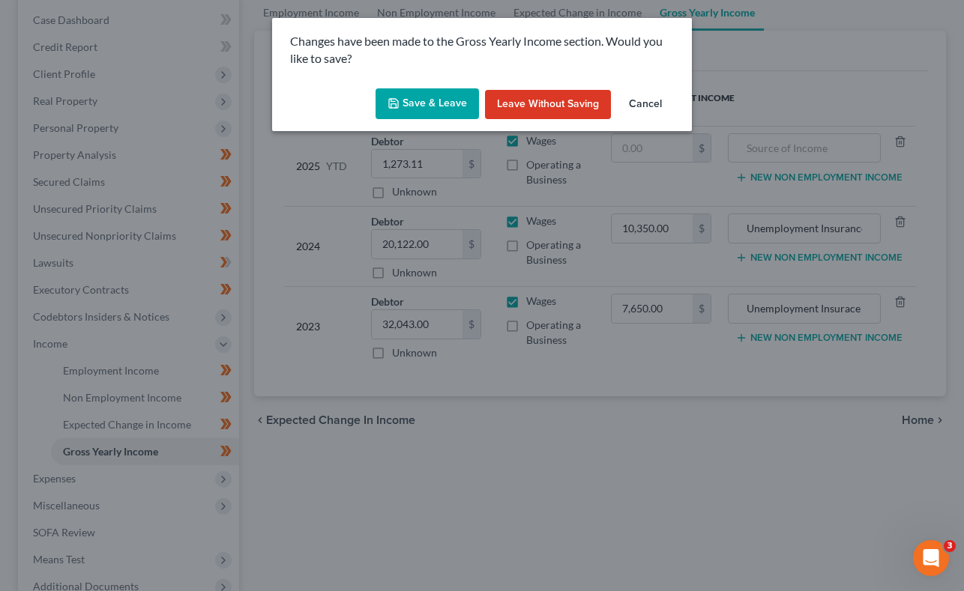
click at [434, 100] on button "Save & Leave" at bounding box center [426, 103] width 103 height 31
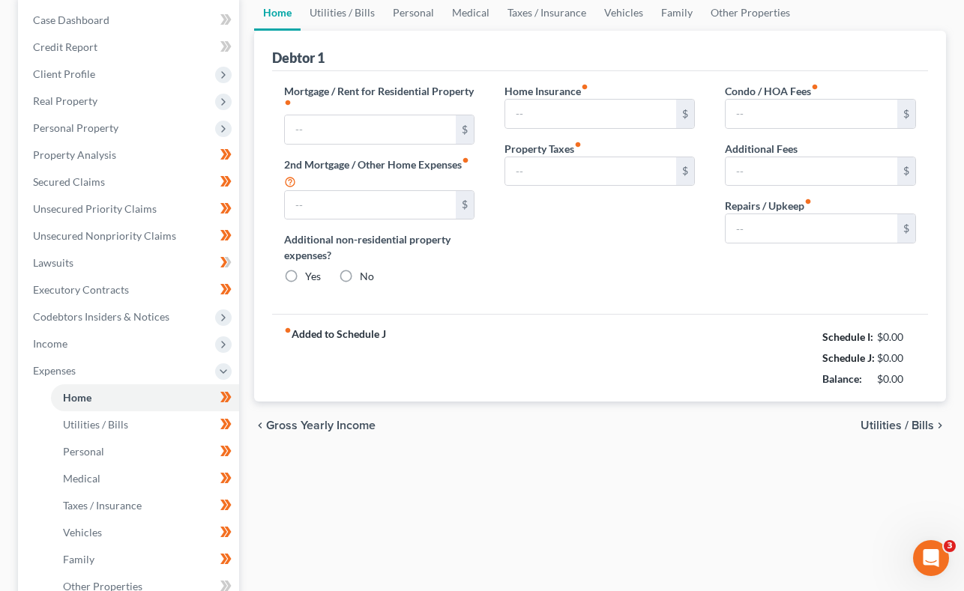
scroll to position [121, 0]
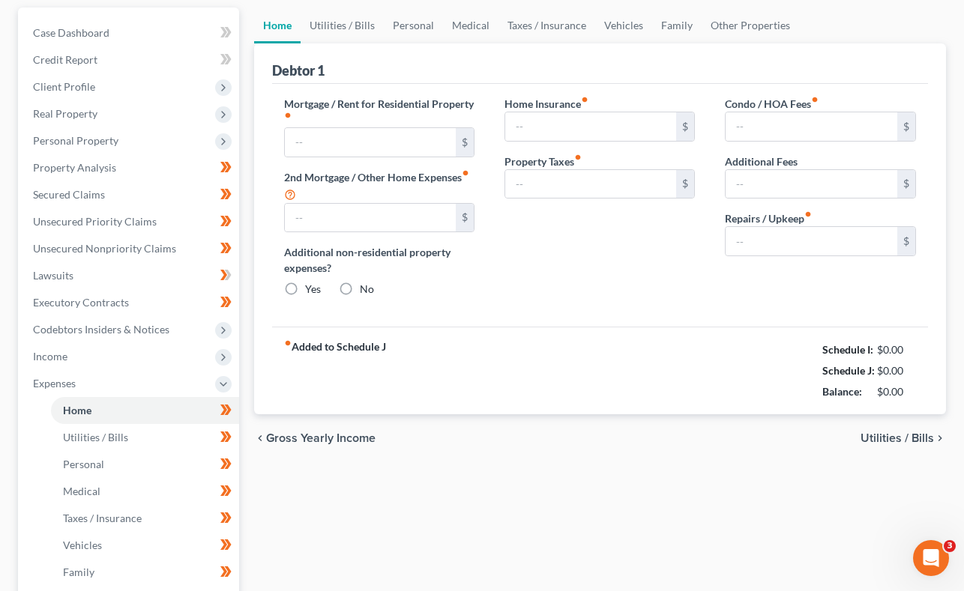
type input "0.00"
radio input "true"
type input "0.00"
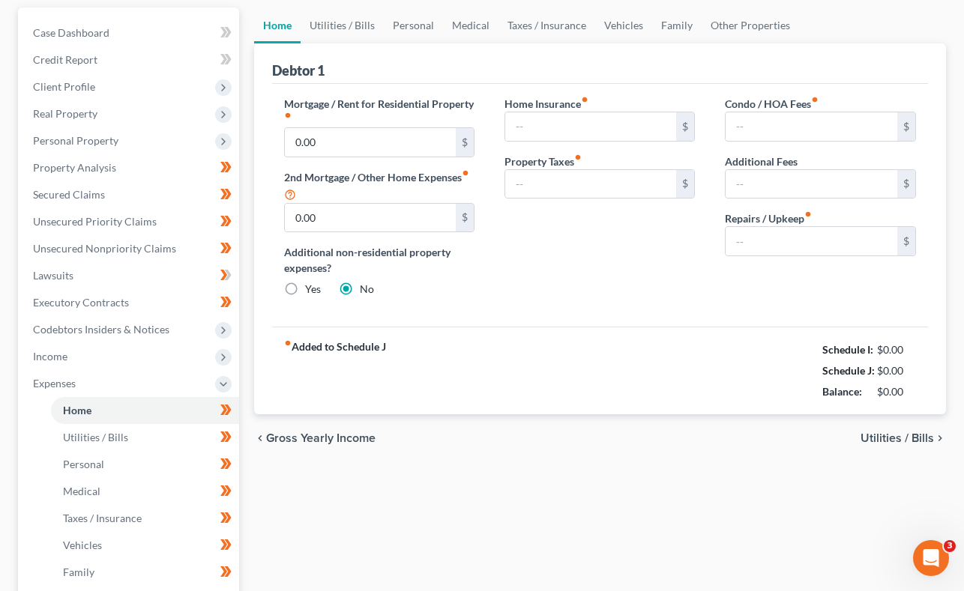
type input "0.00"
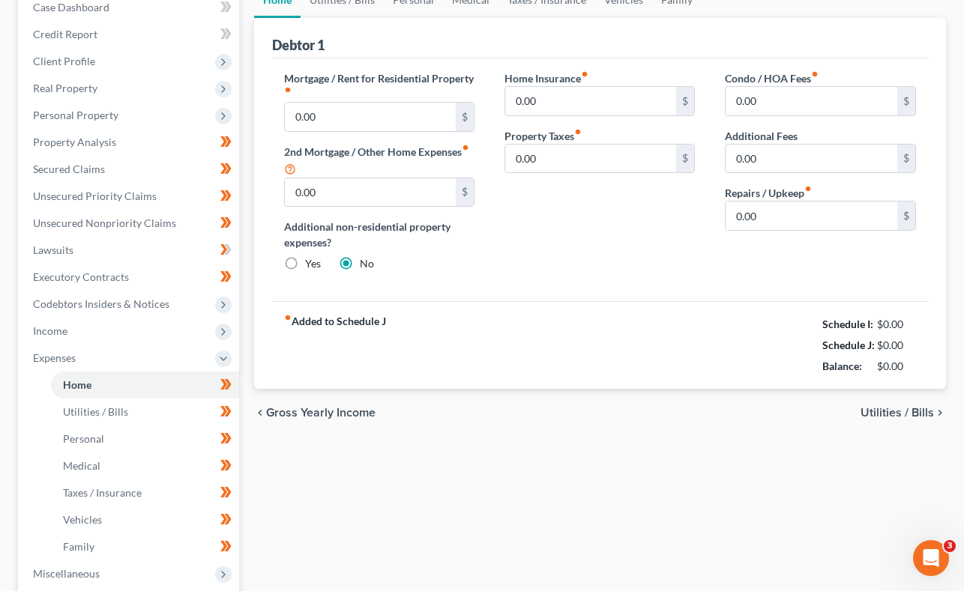
scroll to position [169, 0]
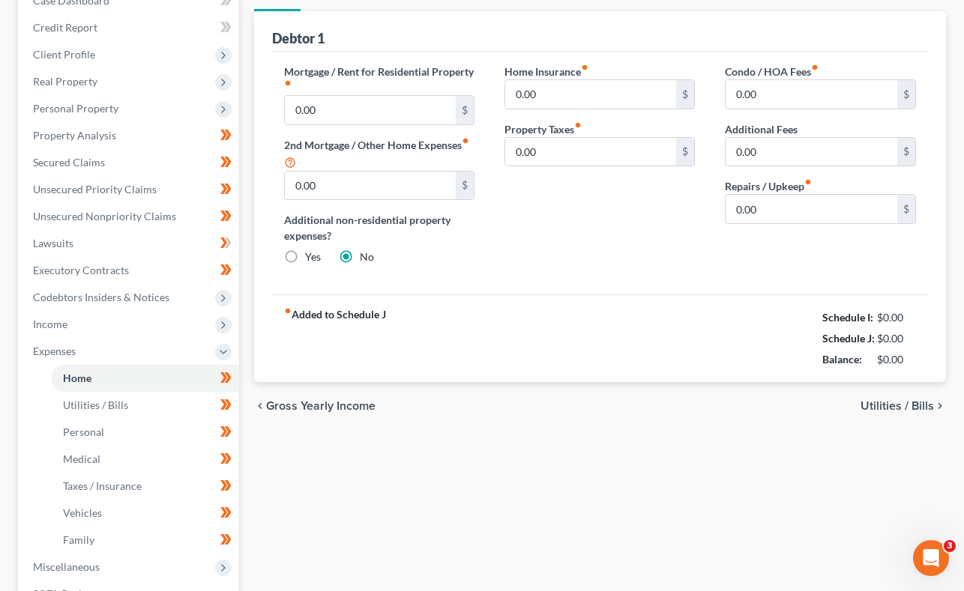
click at [888, 402] on span "Utilities / Bills" at bounding box center [896, 406] width 73 height 12
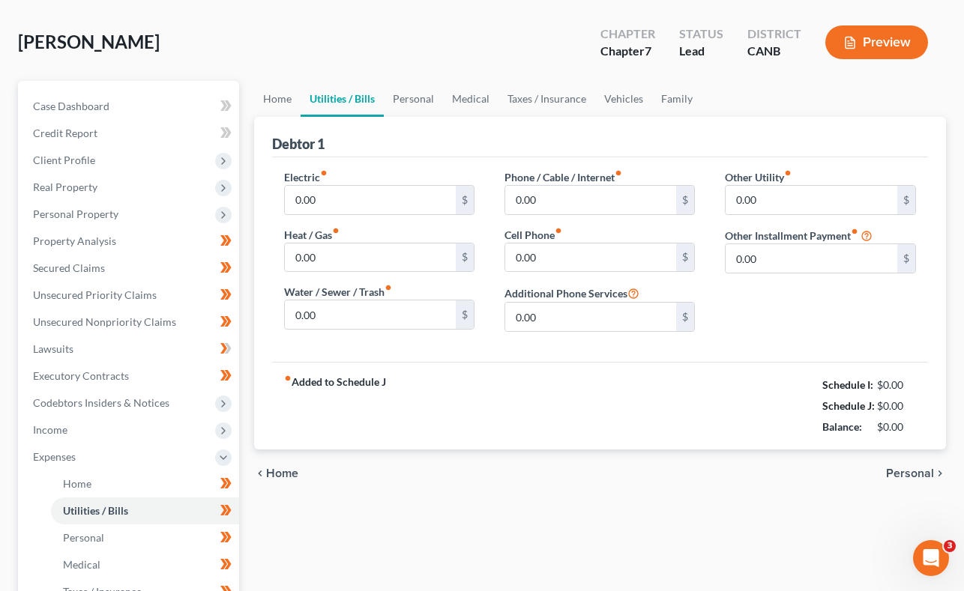
scroll to position [74, 0]
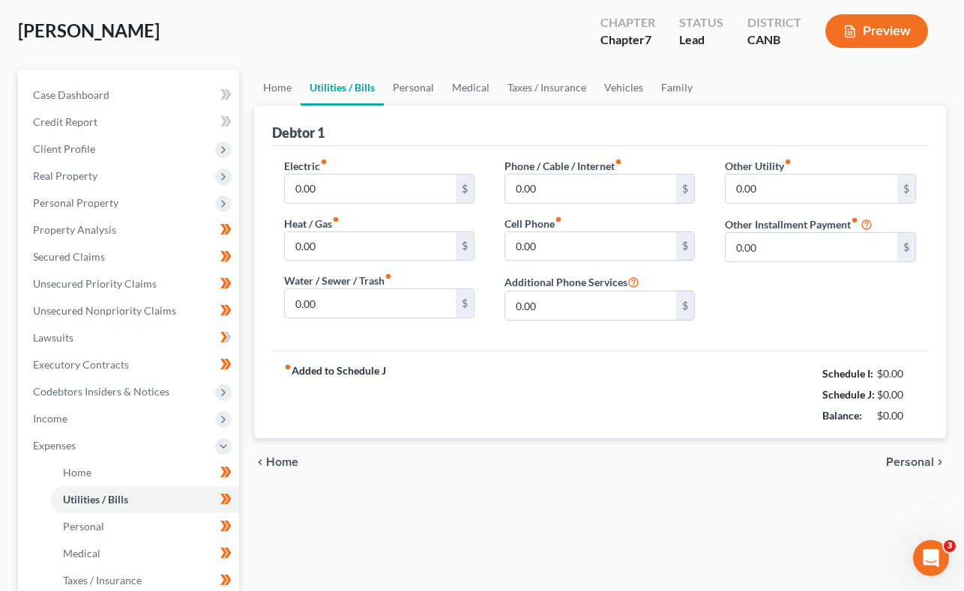
click at [913, 459] on span "Personal" at bounding box center [910, 462] width 48 height 12
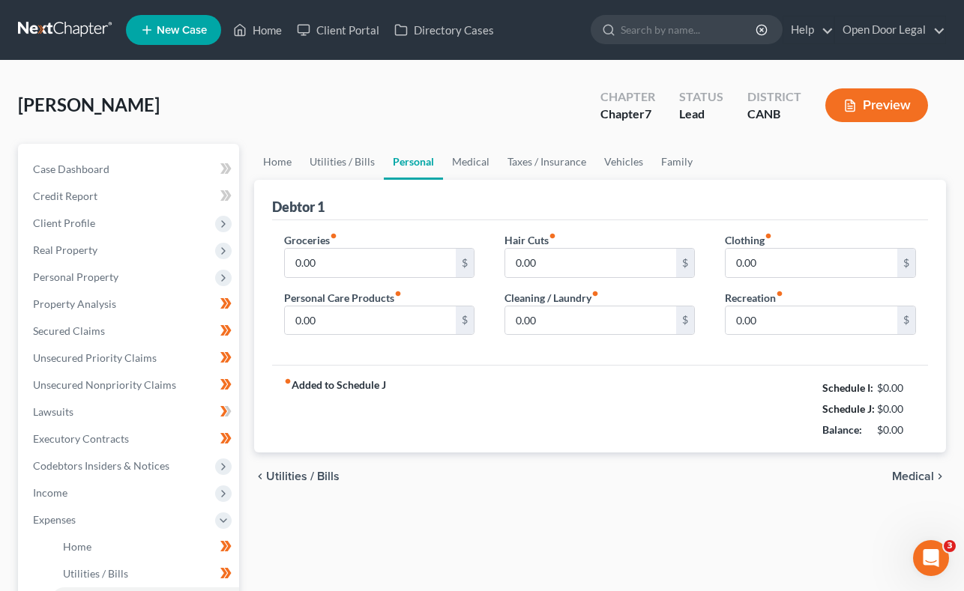
click at [913, 476] on span "Medical" at bounding box center [913, 477] width 42 height 12
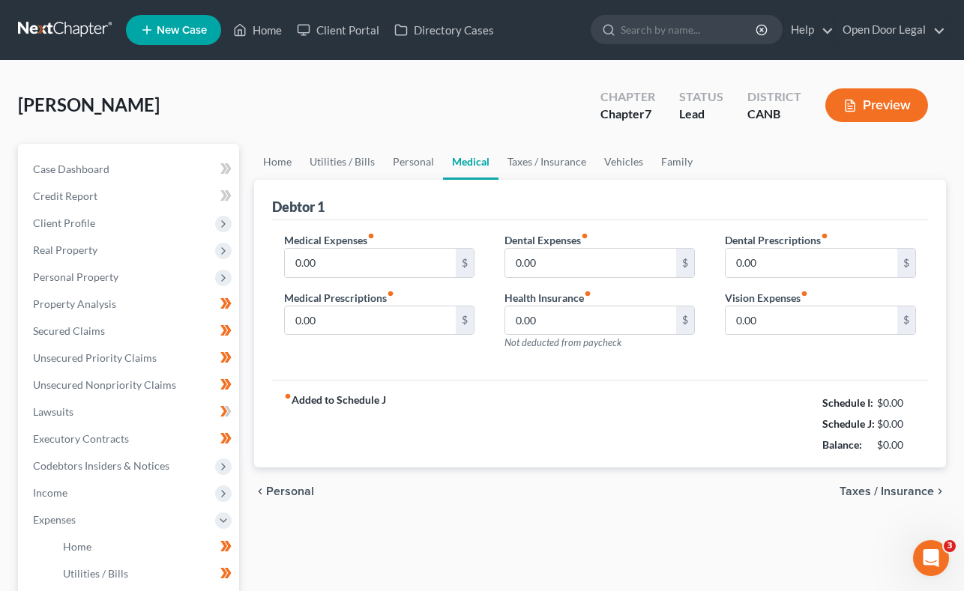
click at [907, 488] on span "Taxes / Insurance" at bounding box center [886, 492] width 94 height 12
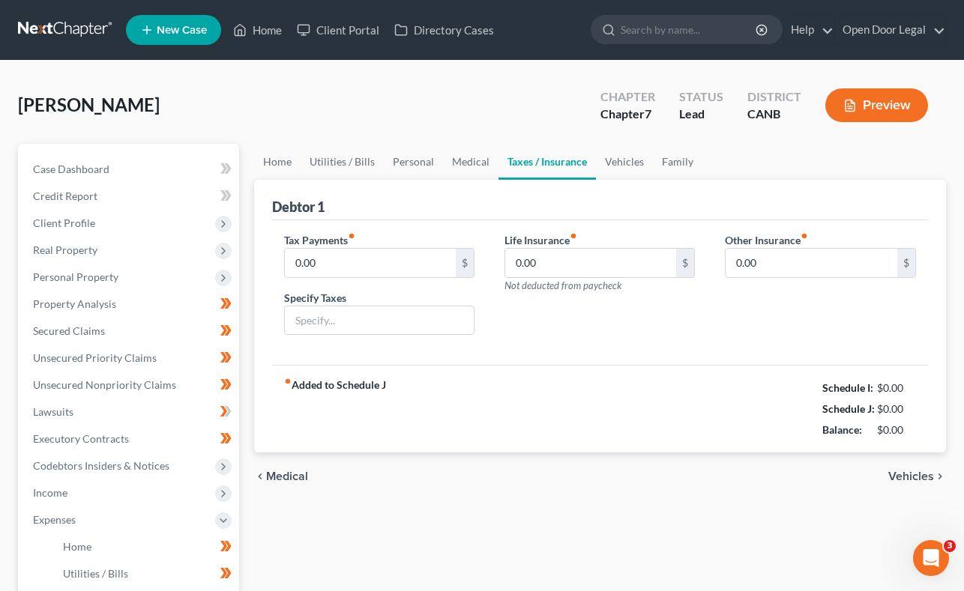
click at [916, 476] on span "Vehicles" at bounding box center [911, 477] width 46 height 12
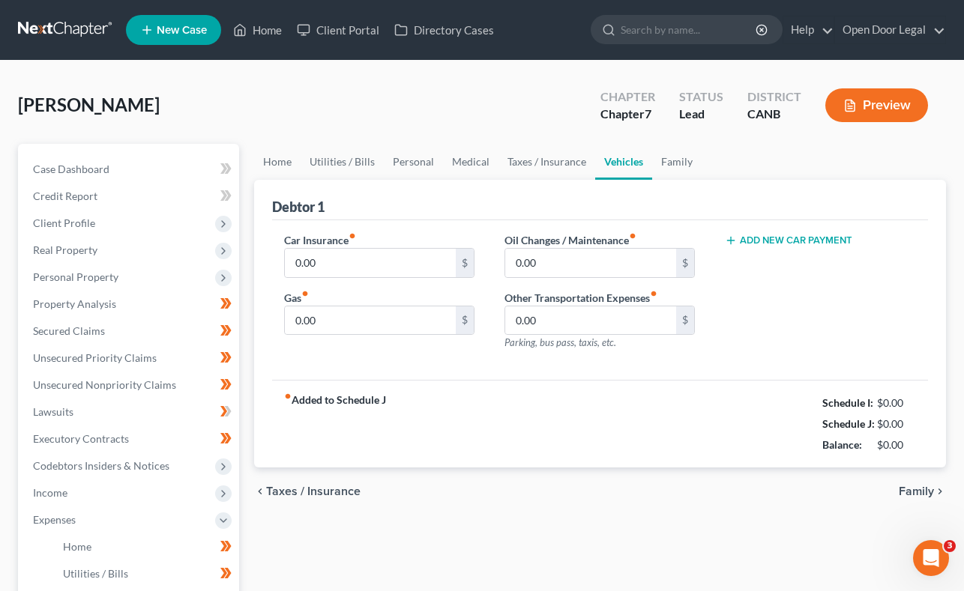
click at [917, 490] on span "Family" at bounding box center [915, 492] width 35 height 12
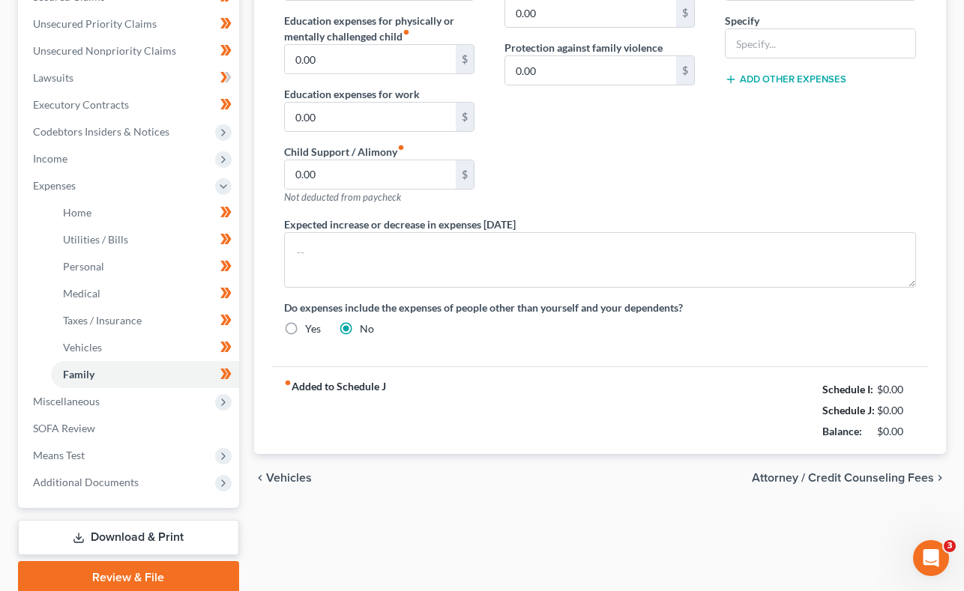
scroll to position [342, 0]
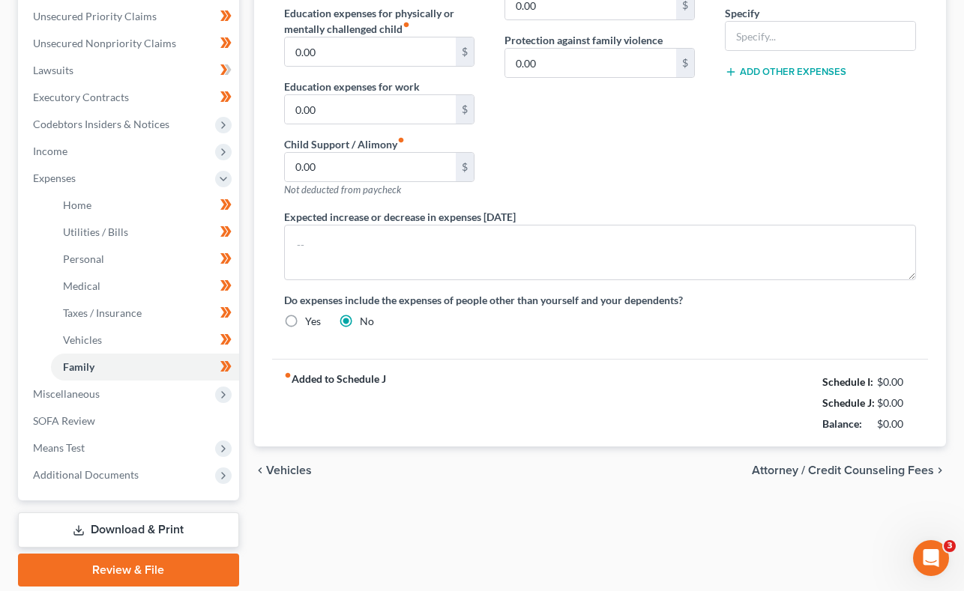
click at [900, 471] on span "Attorney / Credit Counseling Fees" at bounding box center [843, 471] width 182 height 12
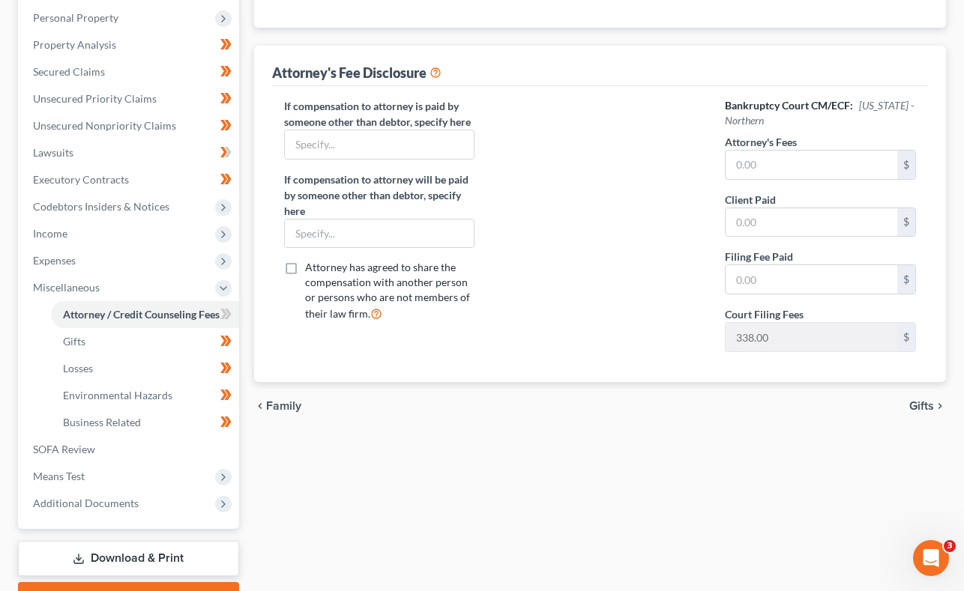
scroll to position [268, 0]
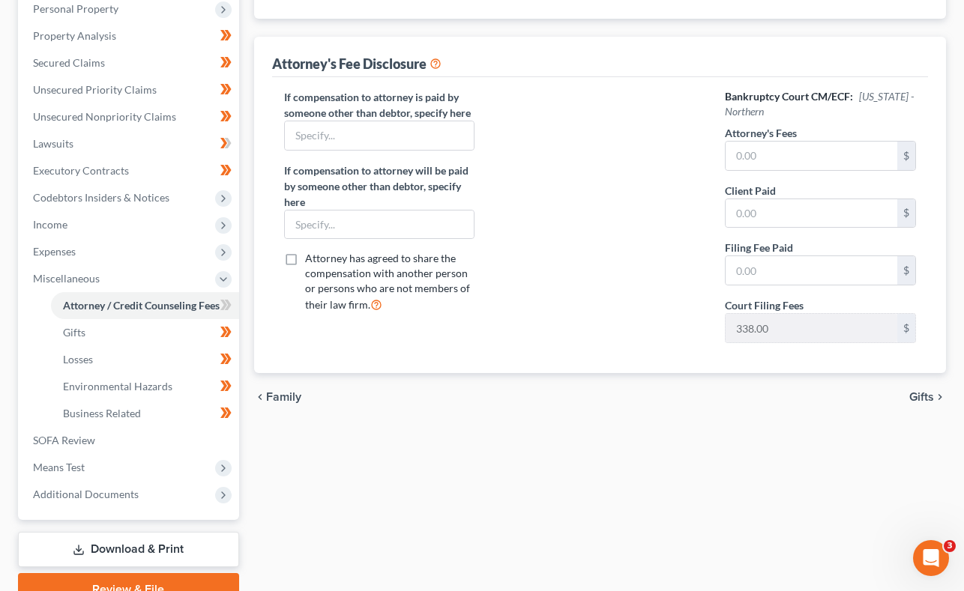
click at [920, 395] on span "Gifts" at bounding box center [921, 397] width 25 height 12
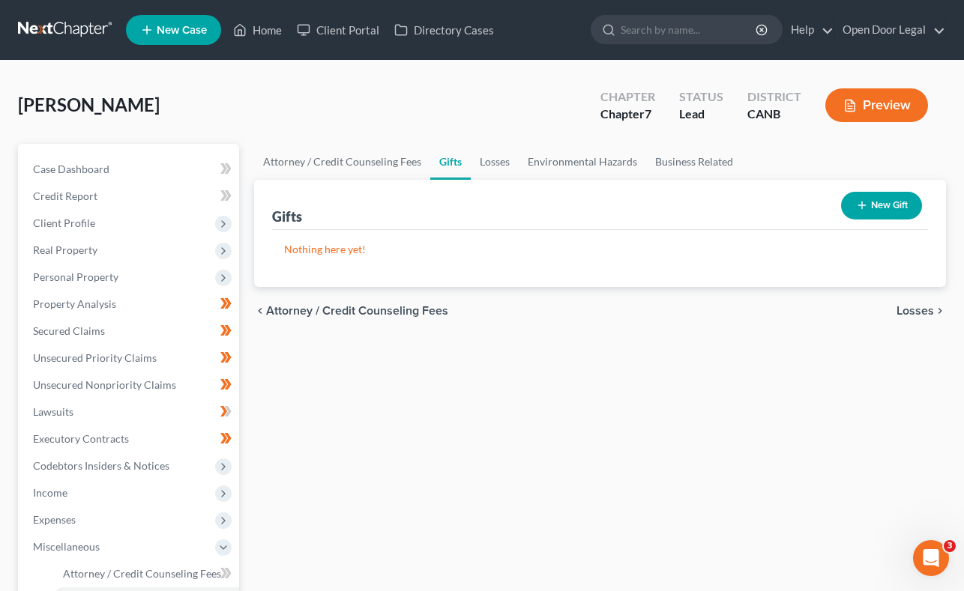
click at [910, 306] on span "Losses" at bounding box center [914, 311] width 37 height 12
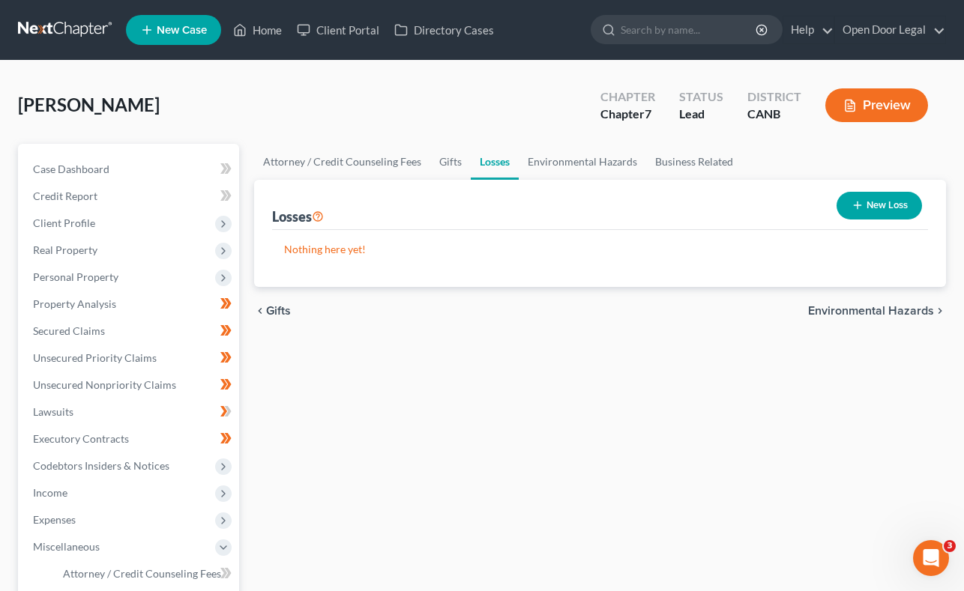
click at [910, 306] on span "Environmental Hazards" at bounding box center [871, 311] width 126 height 12
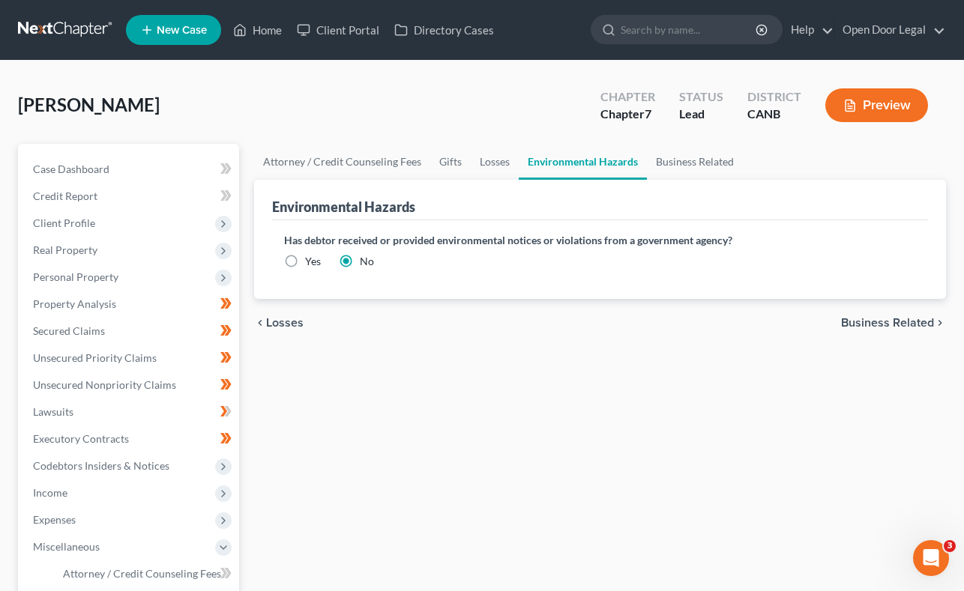
click at [907, 321] on span "Business Related" at bounding box center [887, 323] width 93 height 12
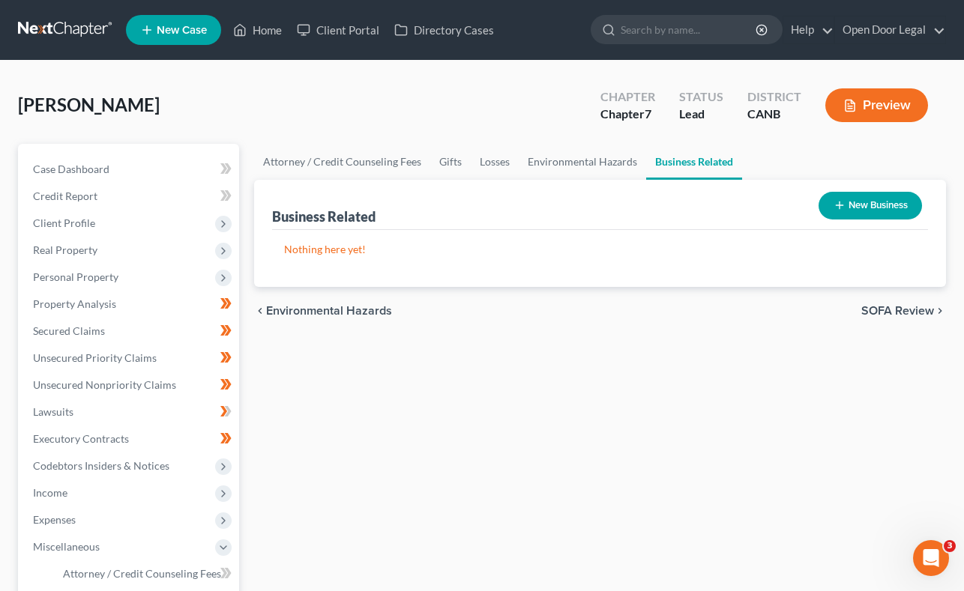
click at [900, 307] on span "SOFA Review" at bounding box center [897, 311] width 73 height 12
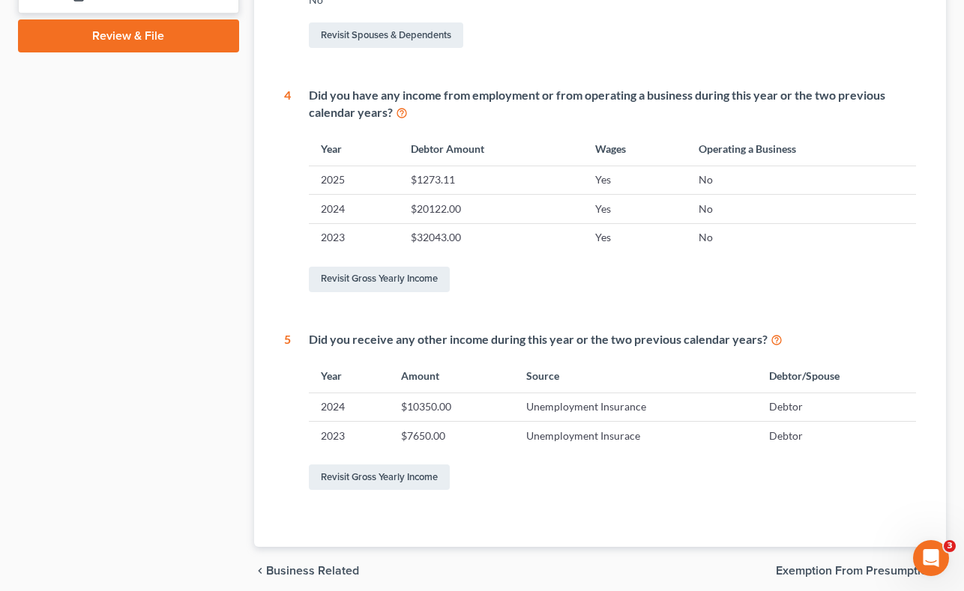
scroll to position [747, 0]
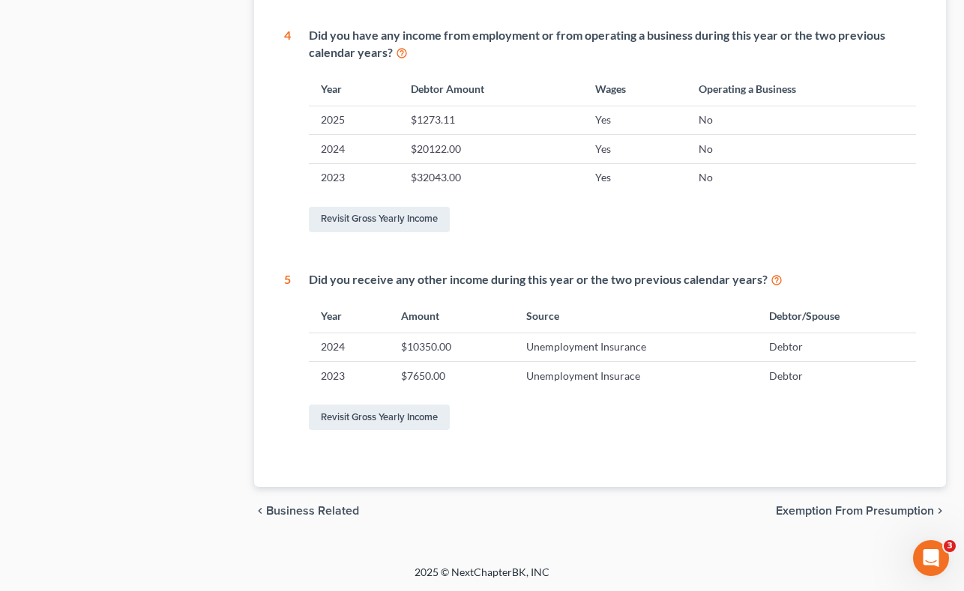
click at [875, 507] on span "Exemption from Presumption" at bounding box center [855, 511] width 158 height 12
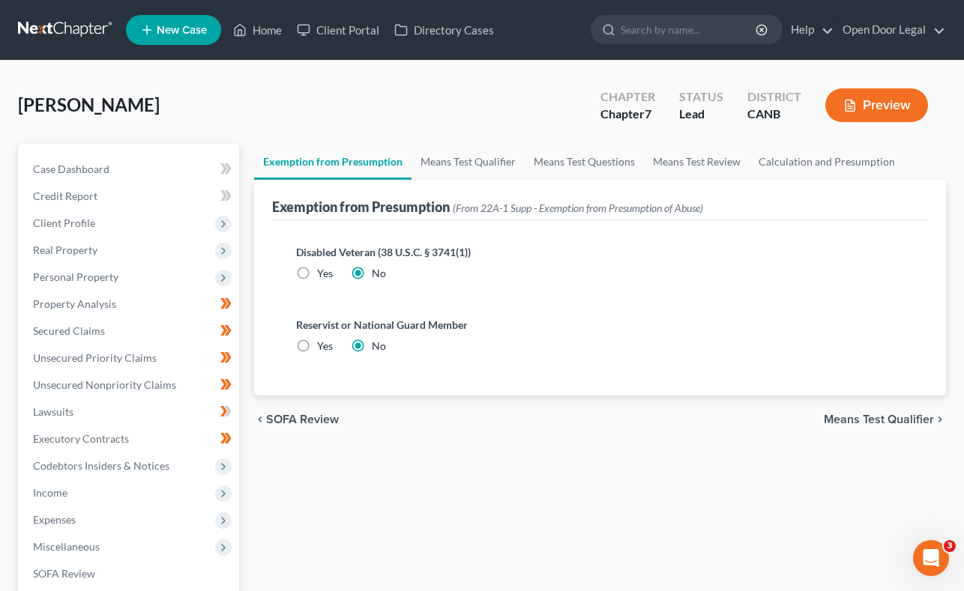
click at [885, 414] on span "Means Test Qualifier" at bounding box center [879, 420] width 110 height 12
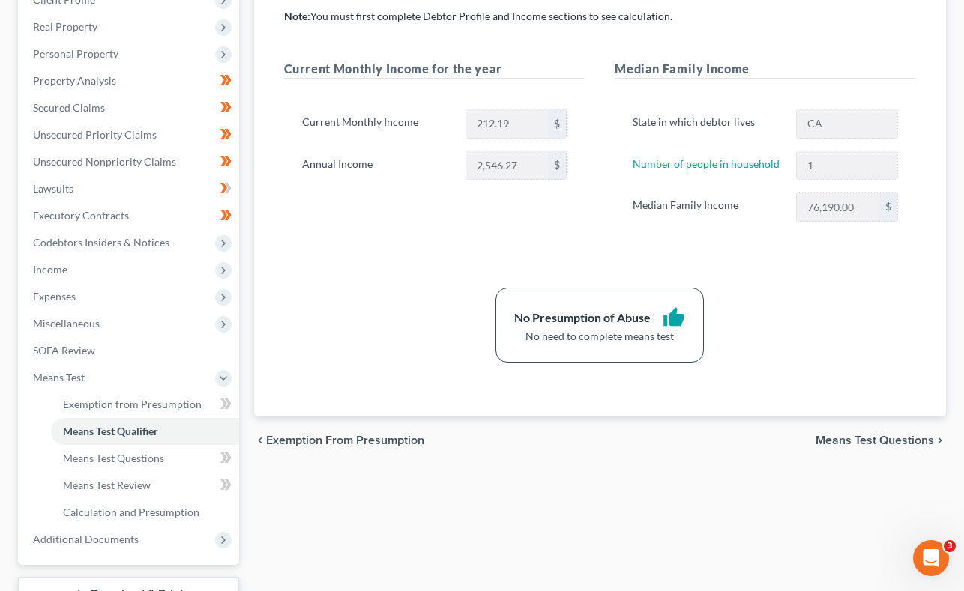
click at [881, 438] on span "Means Test Questions" at bounding box center [874, 441] width 118 height 12
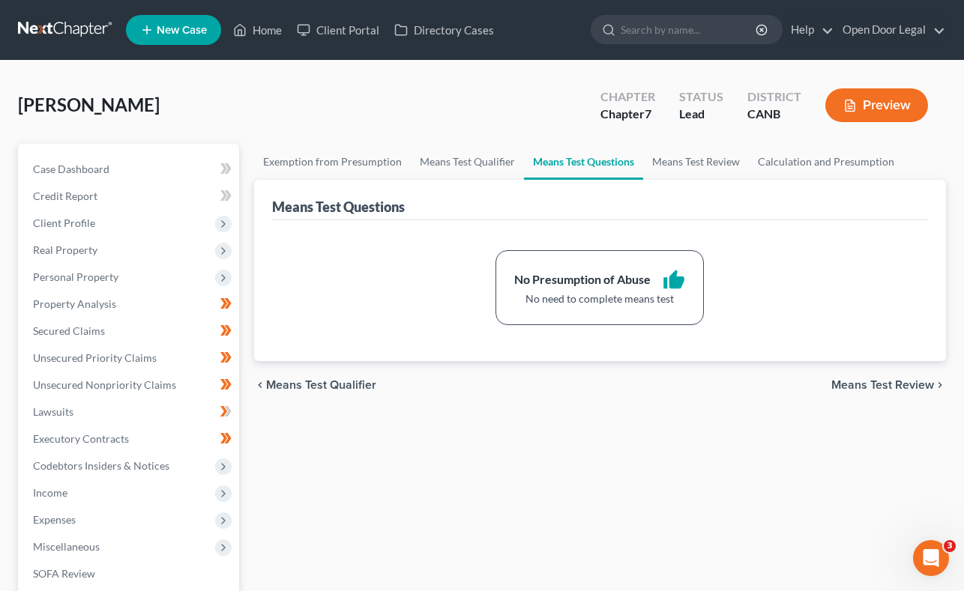
click at [880, 381] on span "Means Test Review" at bounding box center [882, 385] width 103 height 12
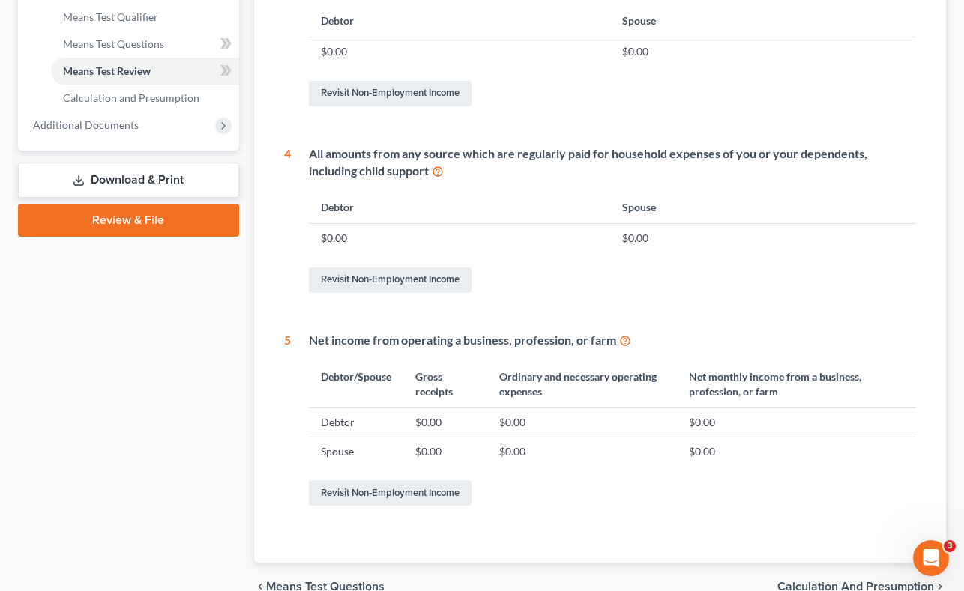
scroll to position [713, 0]
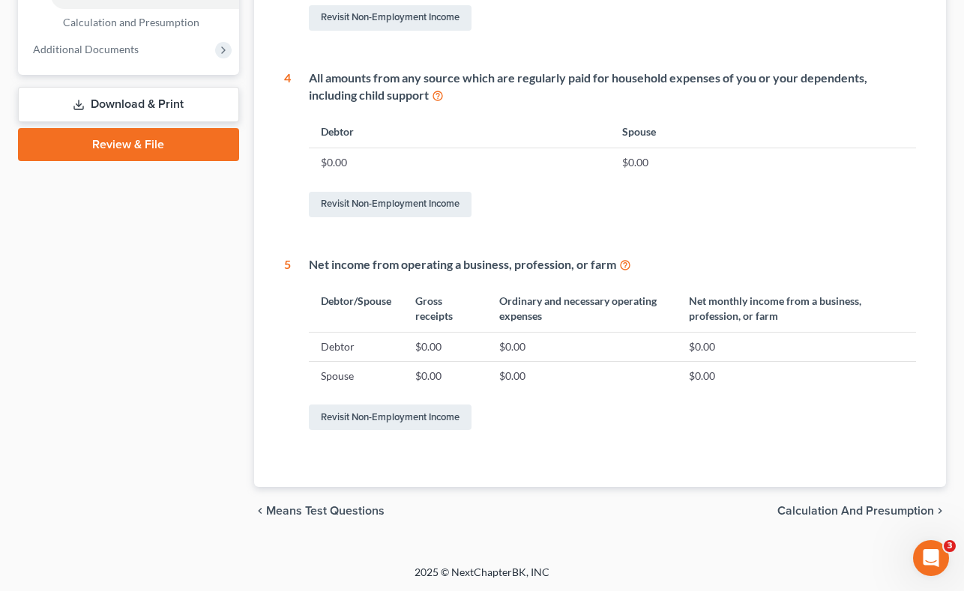
click at [854, 506] on span "Calculation and Presumption" at bounding box center [855, 511] width 157 height 12
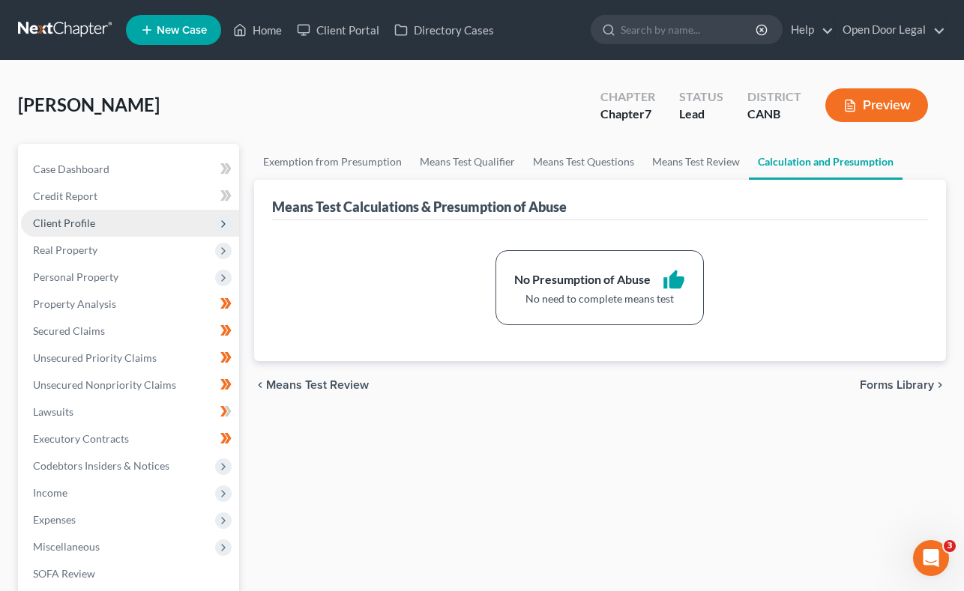
click at [115, 223] on span "Client Profile" at bounding box center [130, 223] width 218 height 27
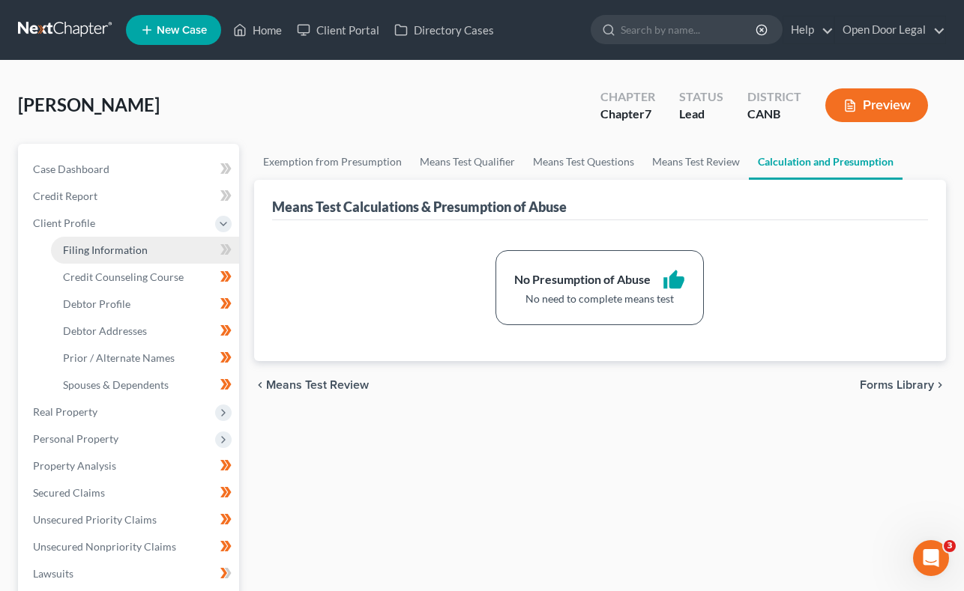
click at [119, 248] on span "Filing Information" at bounding box center [105, 250] width 85 height 13
select select "1"
select select "0"
select select "9"
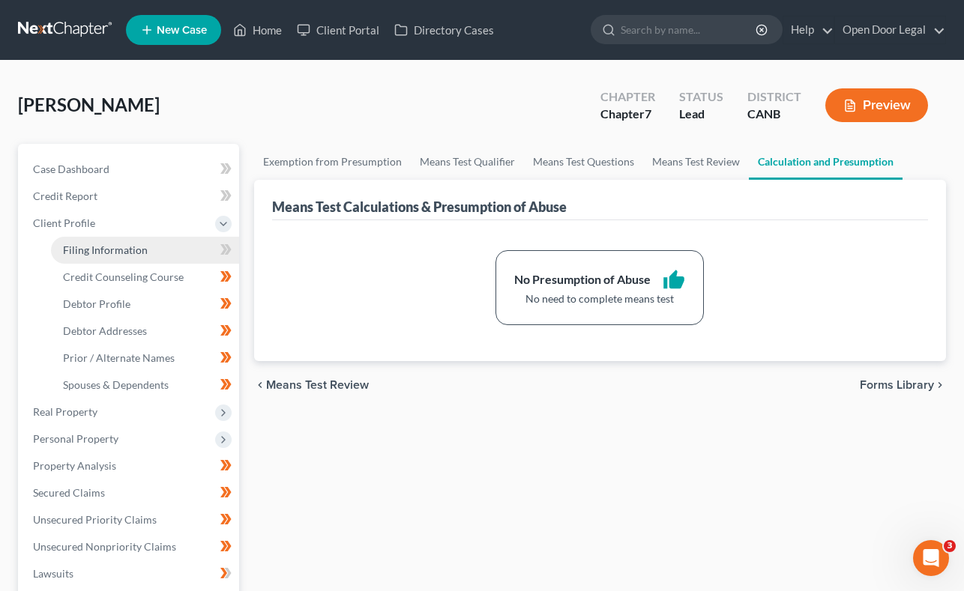
select select "2"
select select "4"
select select "0"
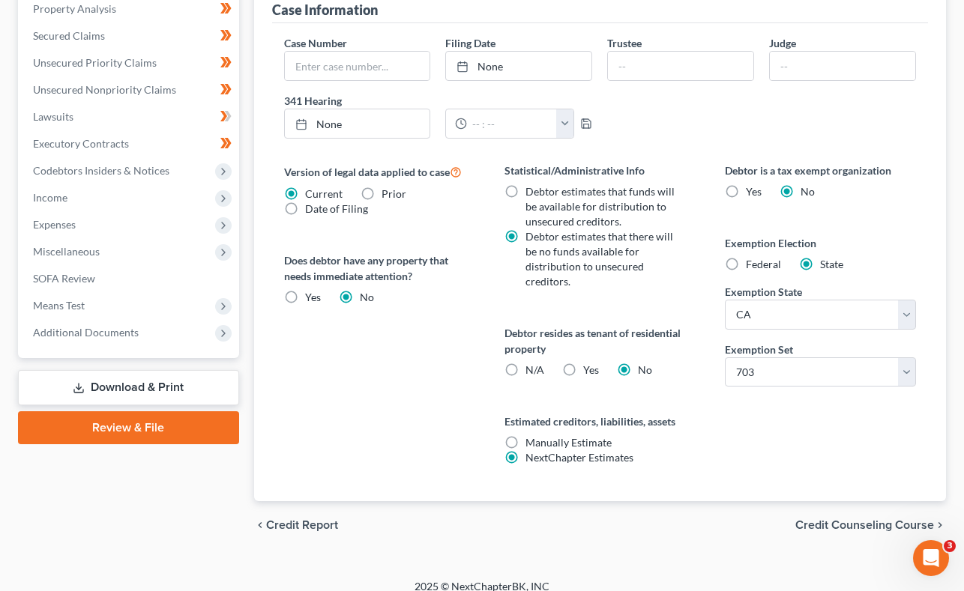
scroll to position [471, 0]
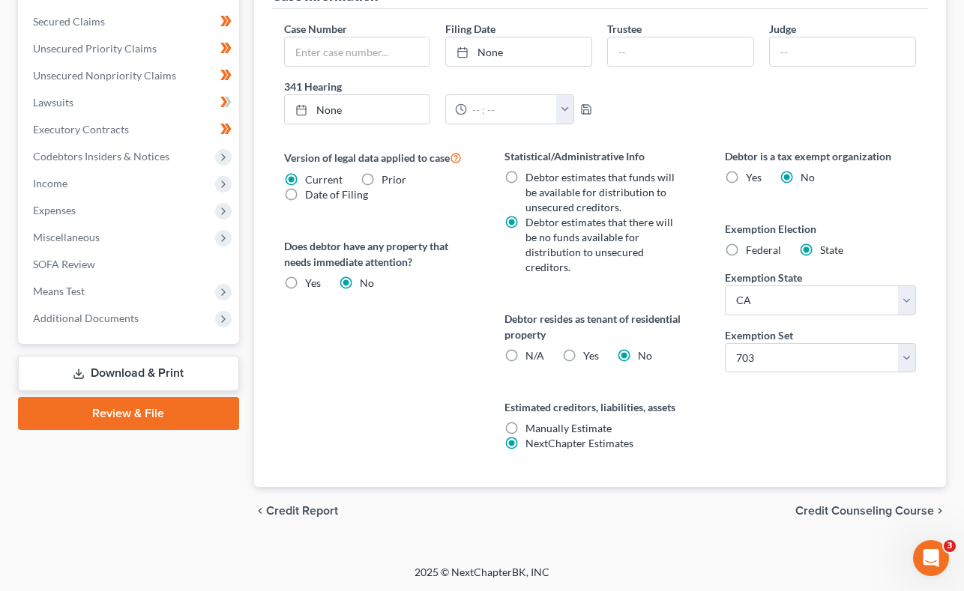
click at [831, 508] on span "Credit Counseling Course" at bounding box center [864, 511] width 139 height 12
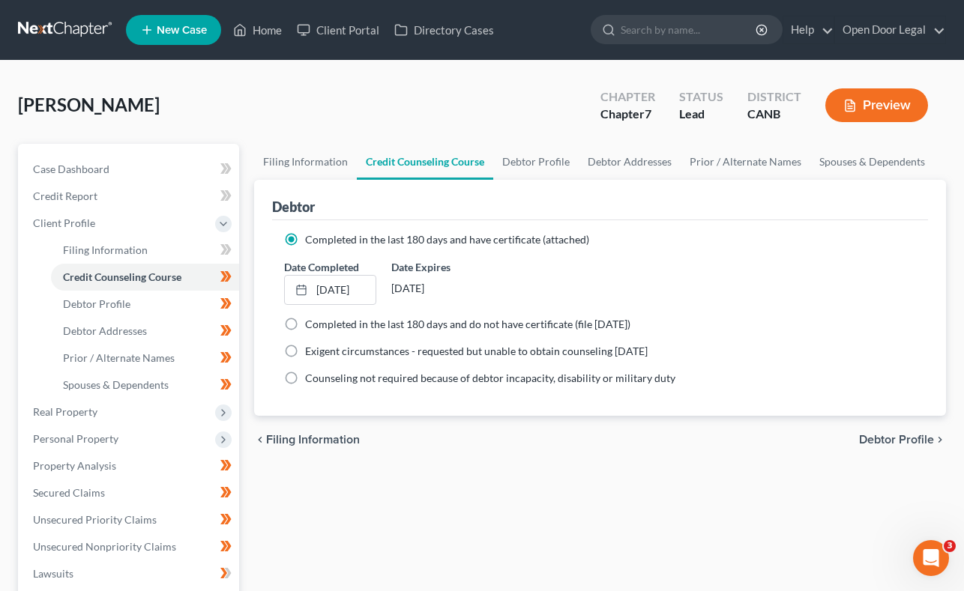
click at [889, 440] on span "Debtor Profile" at bounding box center [896, 440] width 75 height 12
select select "0"
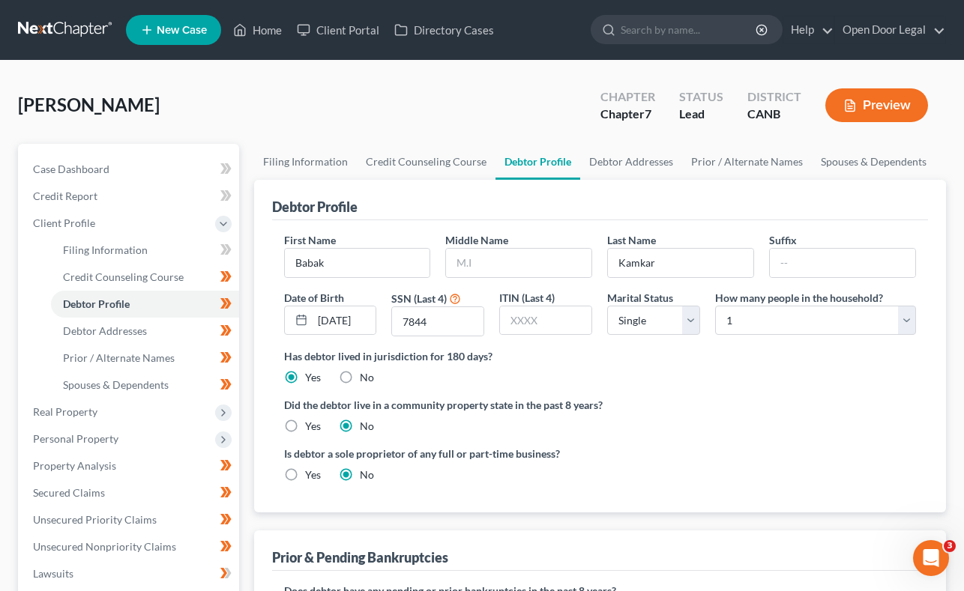
click at [305, 424] on label "Yes" at bounding box center [313, 426] width 16 height 15
click at [311, 424] on input "Yes" at bounding box center [316, 424] width 10 height 10
radio input "true"
radio input "false"
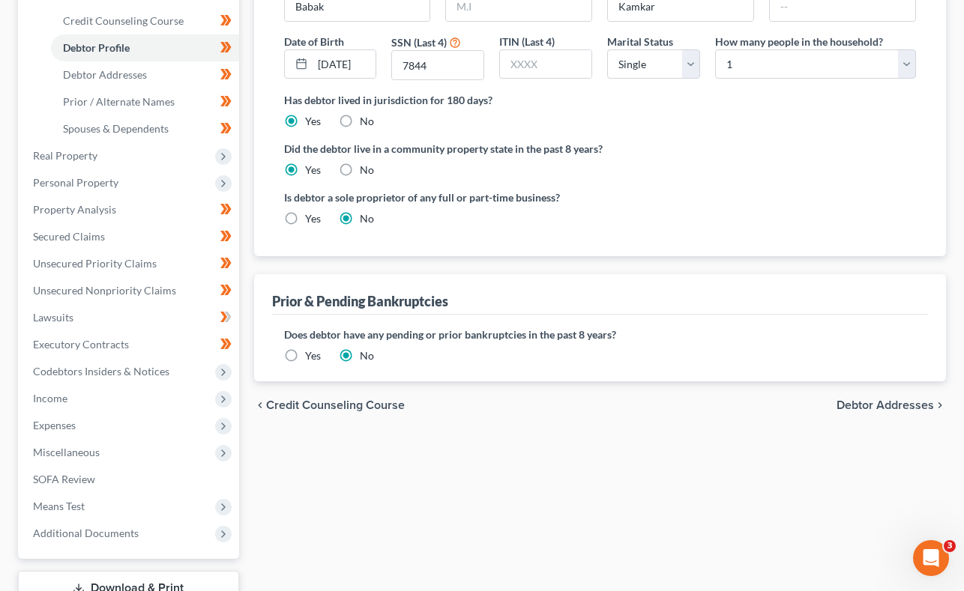
scroll to position [366, 0]
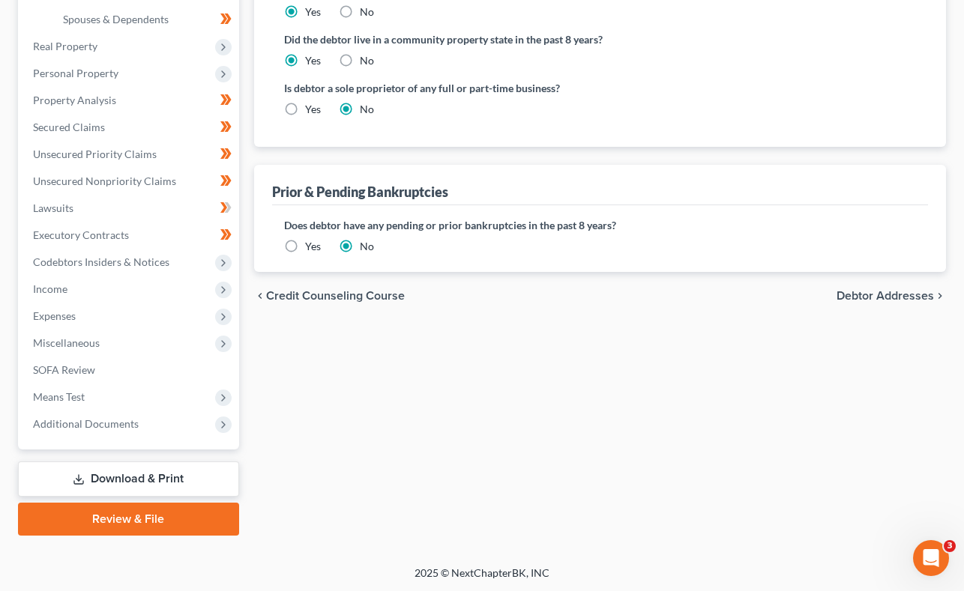
click at [873, 290] on span "Debtor Addresses" at bounding box center [884, 296] width 97 height 12
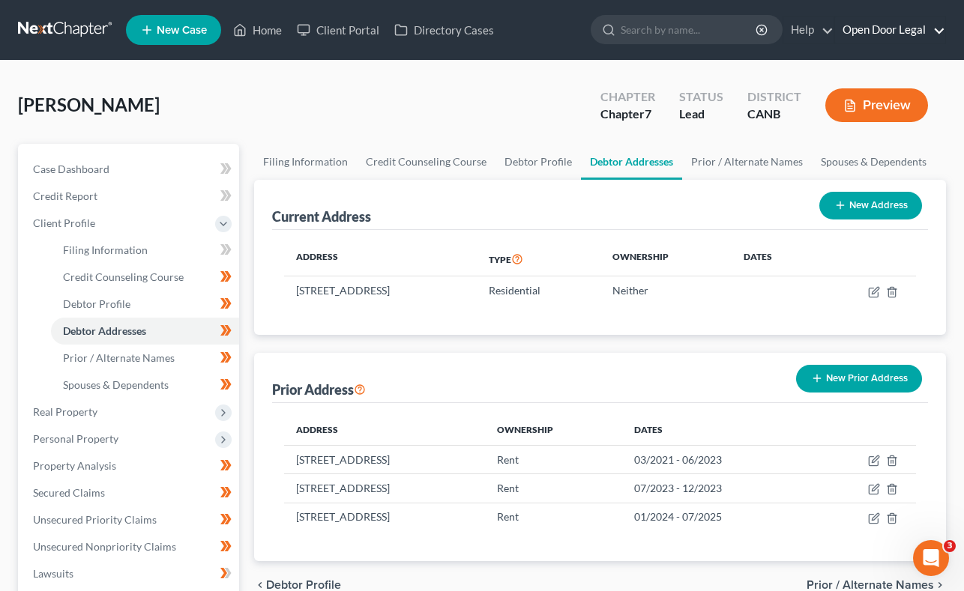
click at [914, 31] on link "Open Door Legal" at bounding box center [890, 29] width 110 height 27
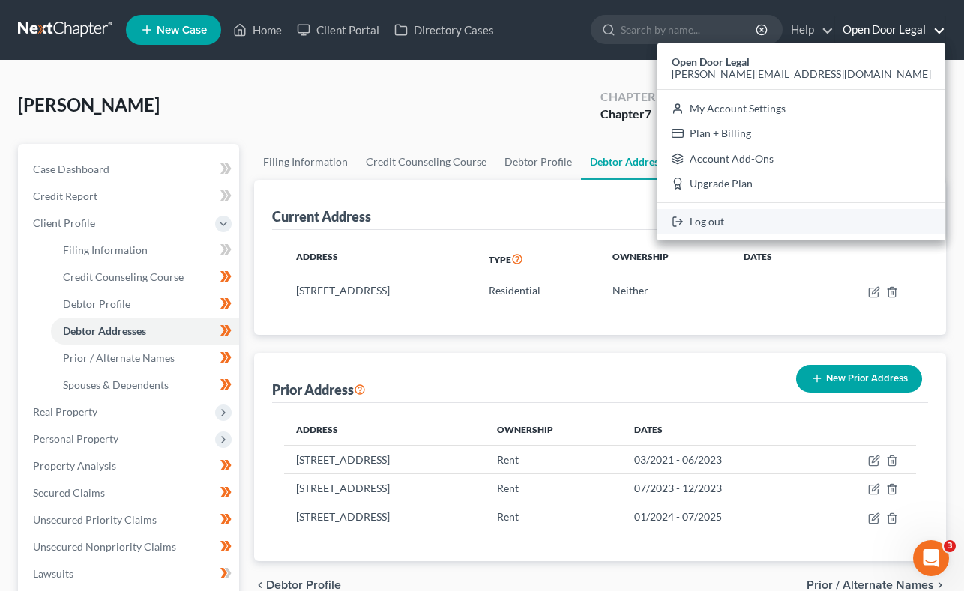
click at [839, 224] on link "Log out" at bounding box center [801, 221] width 288 height 25
